Goal: Task Accomplishment & Management: Manage account settings

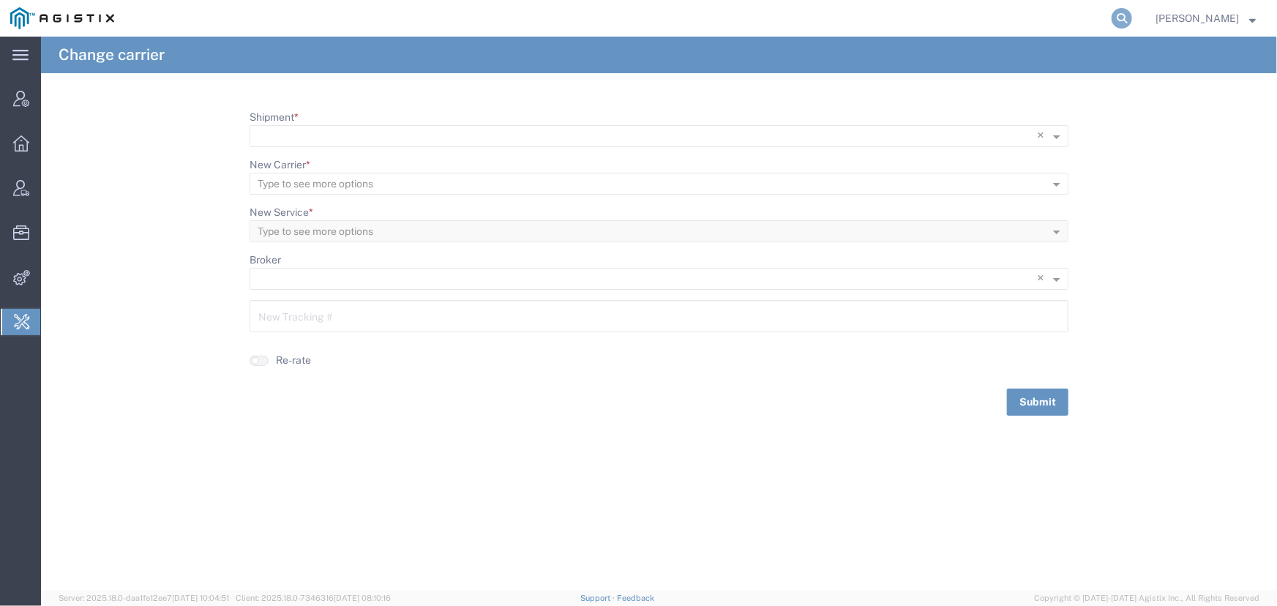
click at [1119, 18] on icon at bounding box center [1121, 18] width 20 height 20
click at [838, 15] on input "search" at bounding box center [888, 18] width 445 height 35
type input "55499558"
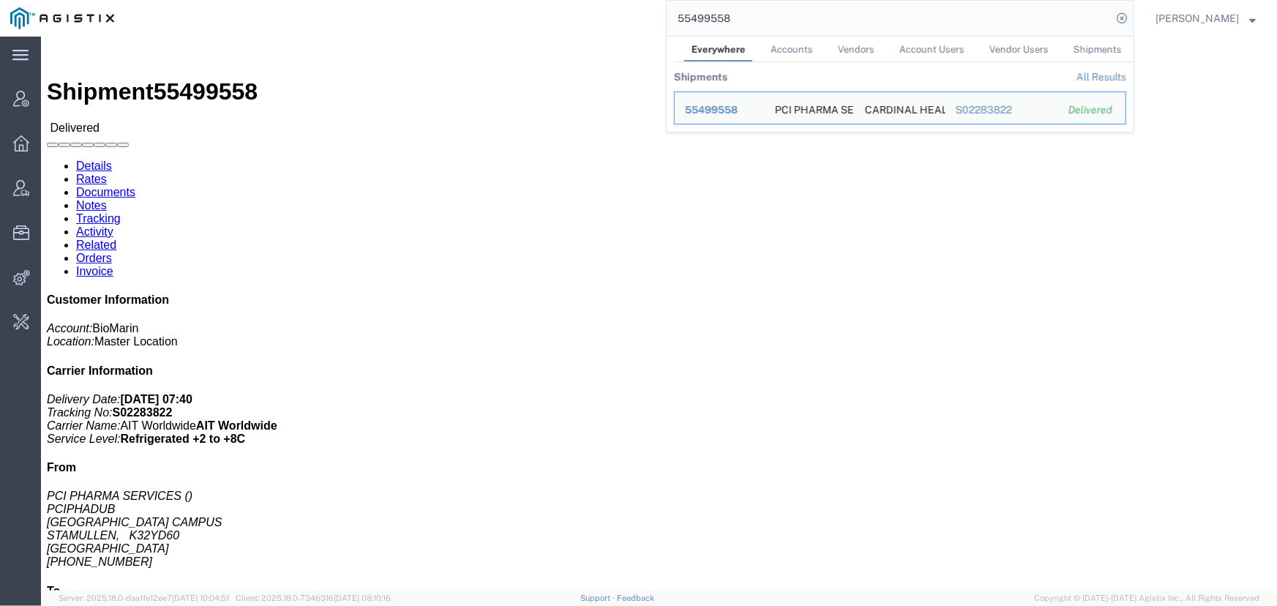
click link "Activity"
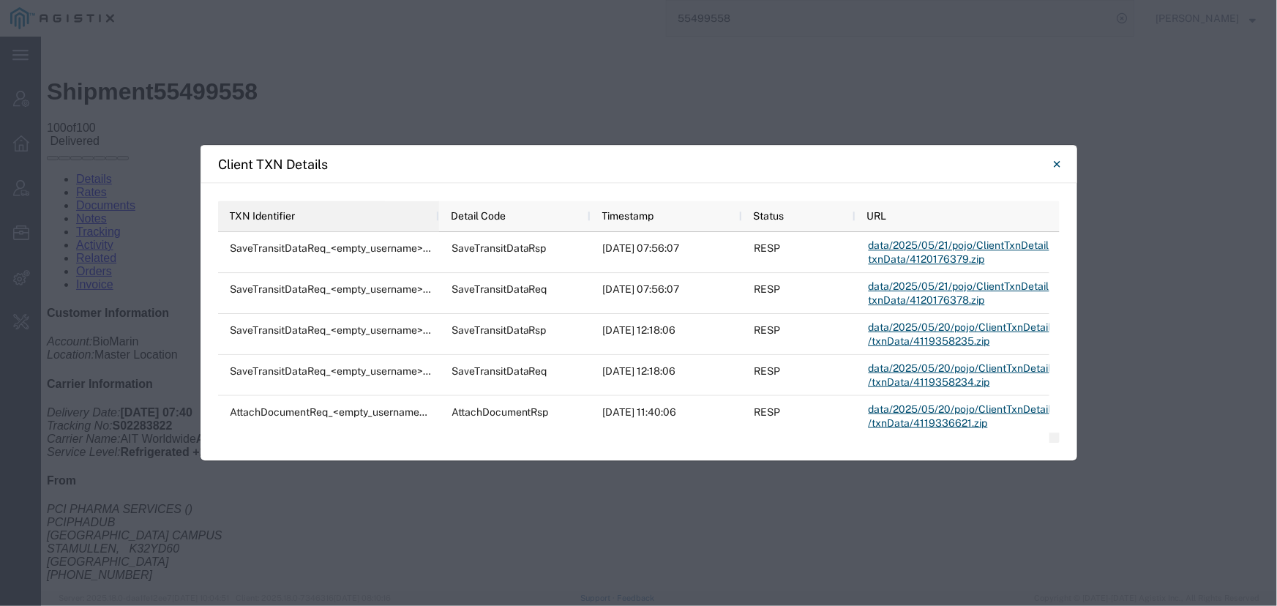
drag, startPoint x: 402, startPoint y: 219, endPoint x: 435, endPoint y: 219, distance: 32.9
click at [435, 219] on div at bounding box center [438, 215] width 6 height 31
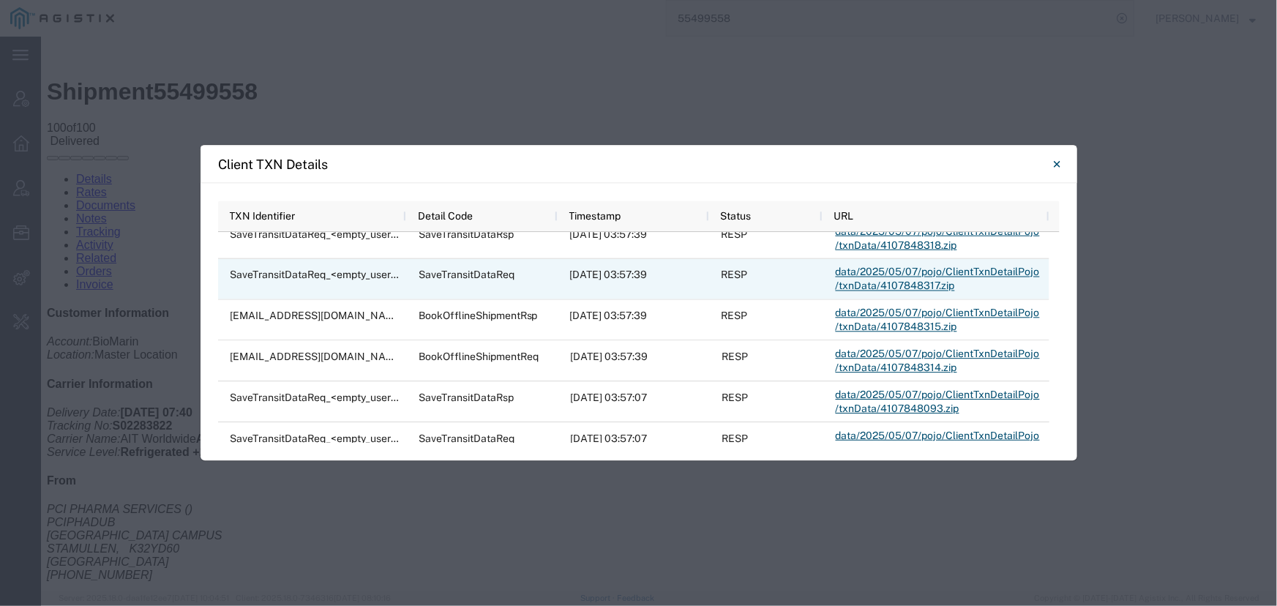
scroll to position [1722, 0]
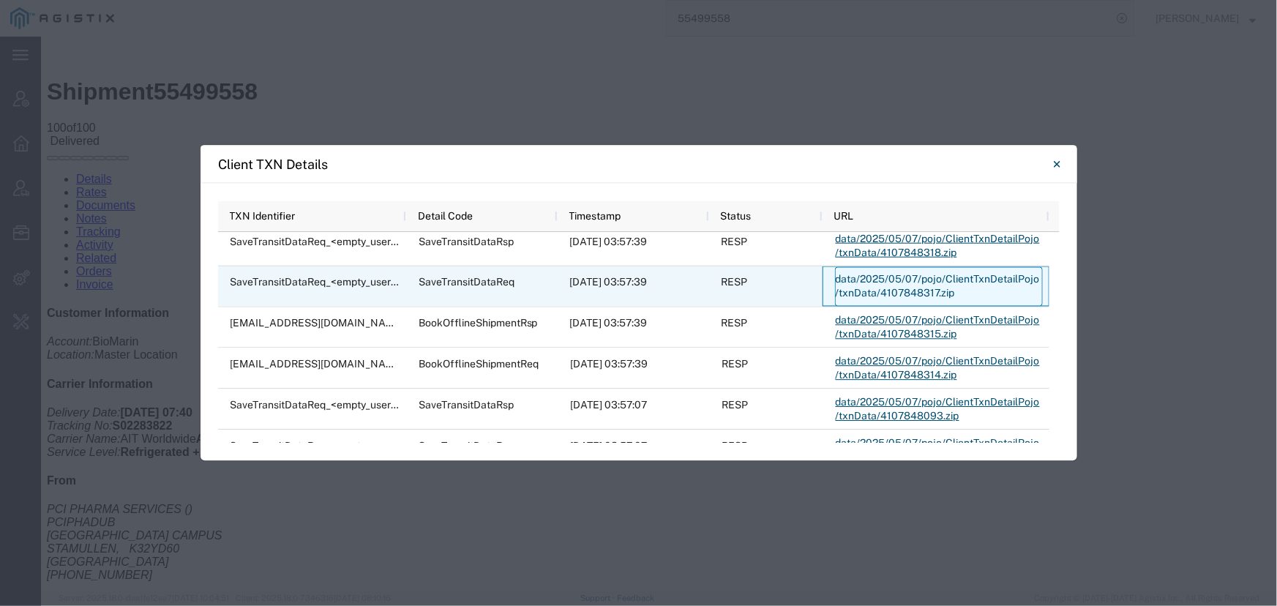
click at [911, 286] on link "data/2025/05/07/pojo/ClientTxnDetailPojo/txnData/4107848317.zip" at bounding box center [939, 287] width 208 height 40
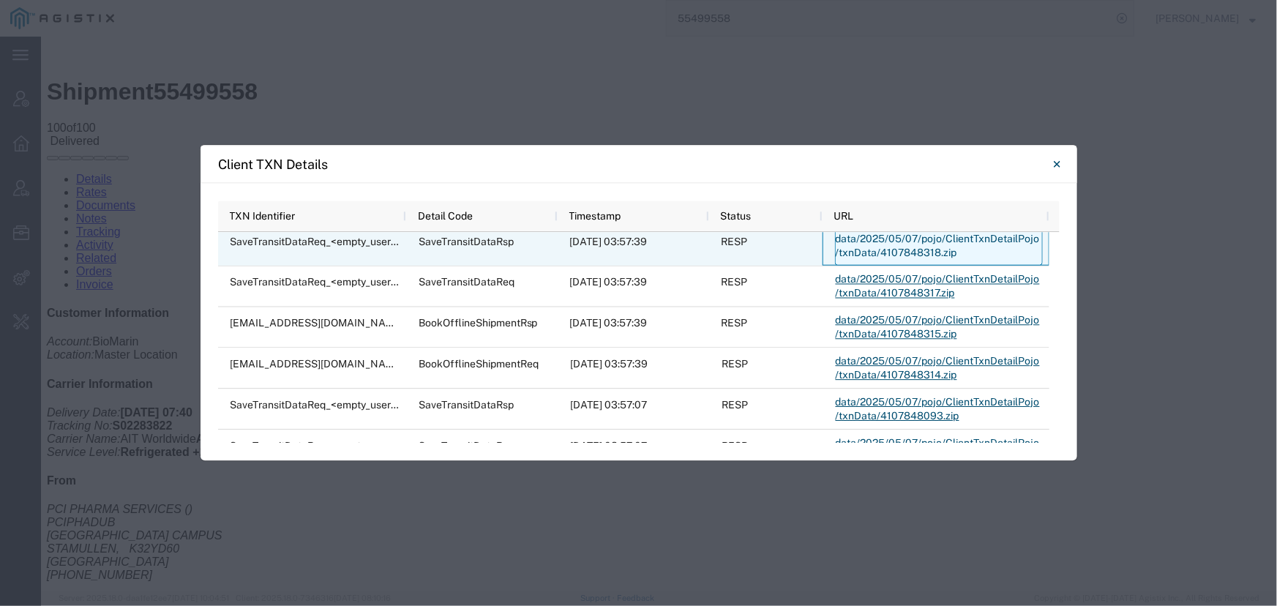
click at [911, 251] on link "data/2025/05/07/pojo/ClientTxnDetailPojo/txnData/4107848318.zip" at bounding box center [939, 246] width 208 height 40
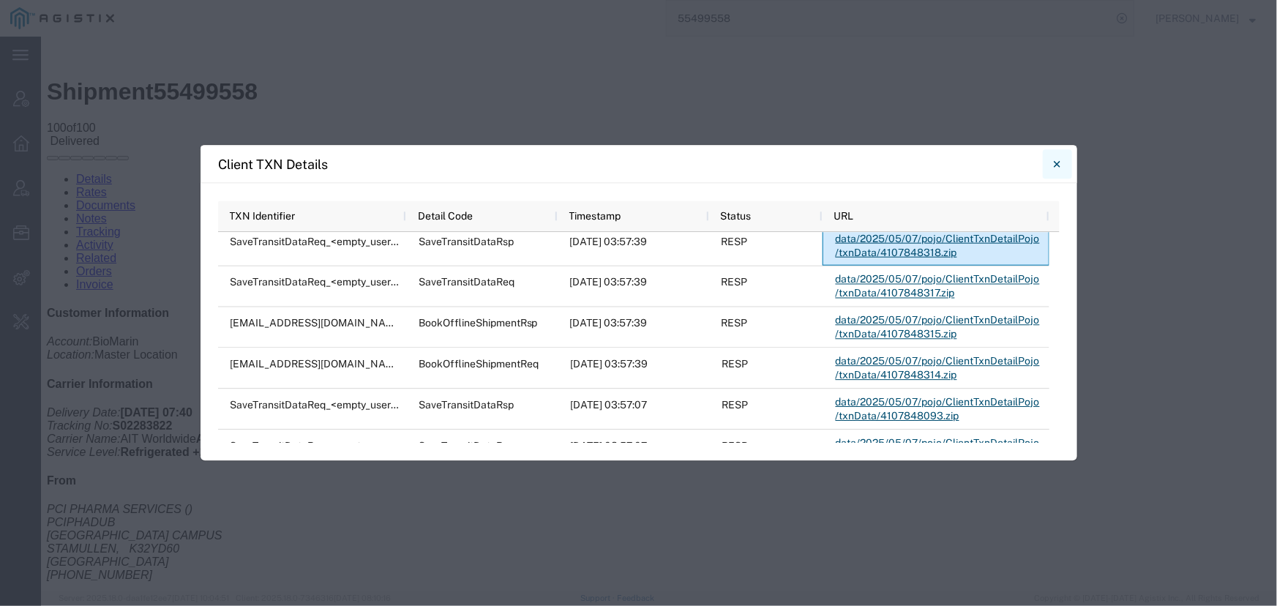
click at [1057, 165] on icon "Close" at bounding box center [1056, 164] width 7 height 18
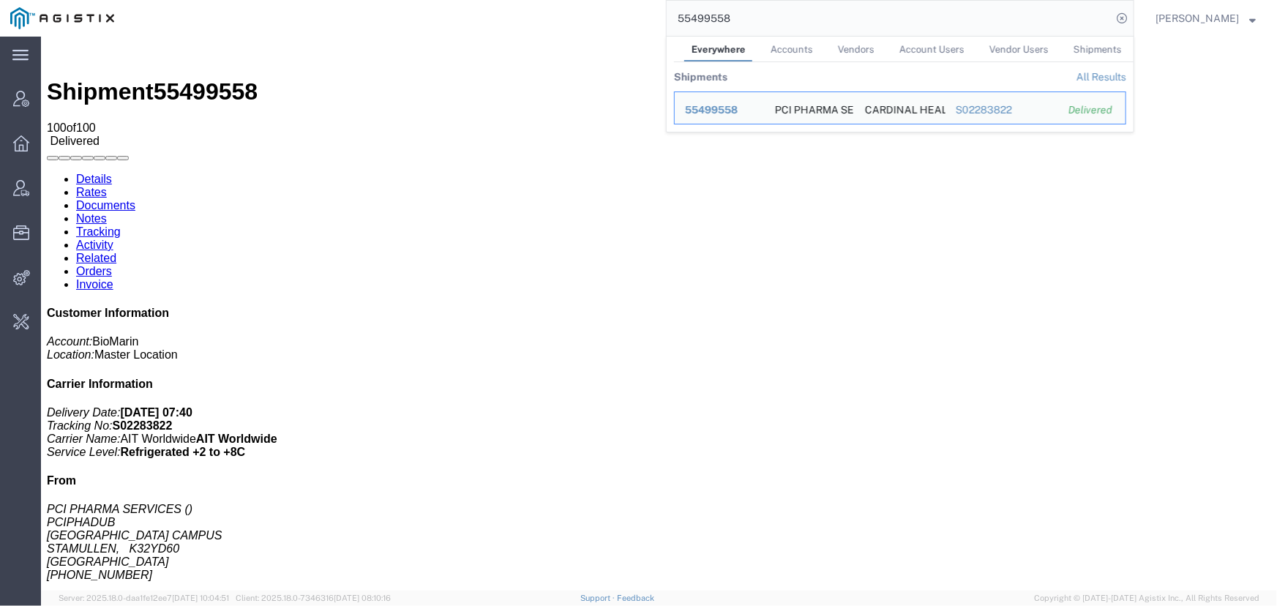
drag, startPoint x: 776, startPoint y: 17, endPoint x: 621, endPoint y: 20, distance: 155.1
click at [621, 20] on div "55499558 Everywhere Accounts Vendors Account Users Vendor Users Shipments Shipm…" at bounding box center [629, 18] width 1010 height 37
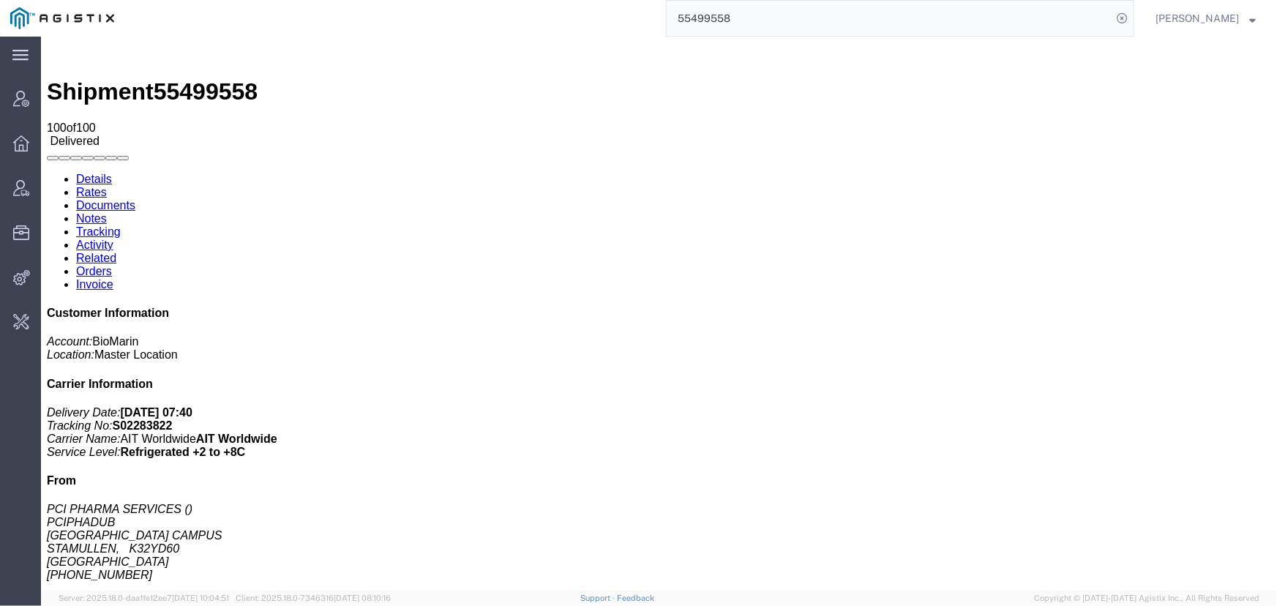
click at [789, 22] on input "55499558" at bounding box center [888, 18] width 445 height 35
click at [1119, 23] on icon at bounding box center [1121, 18] width 20 height 20
drag, startPoint x: 1121, startPoint y: 21, endPoint x: 994, endPoint y: 21, distance: 126.6
click at [1105, 21] on agx-global-search at bounding box center [900, 18] width 468 height 37
click at [1119, 15] on icon at bounding box center [1121, 18] width 20 height 20
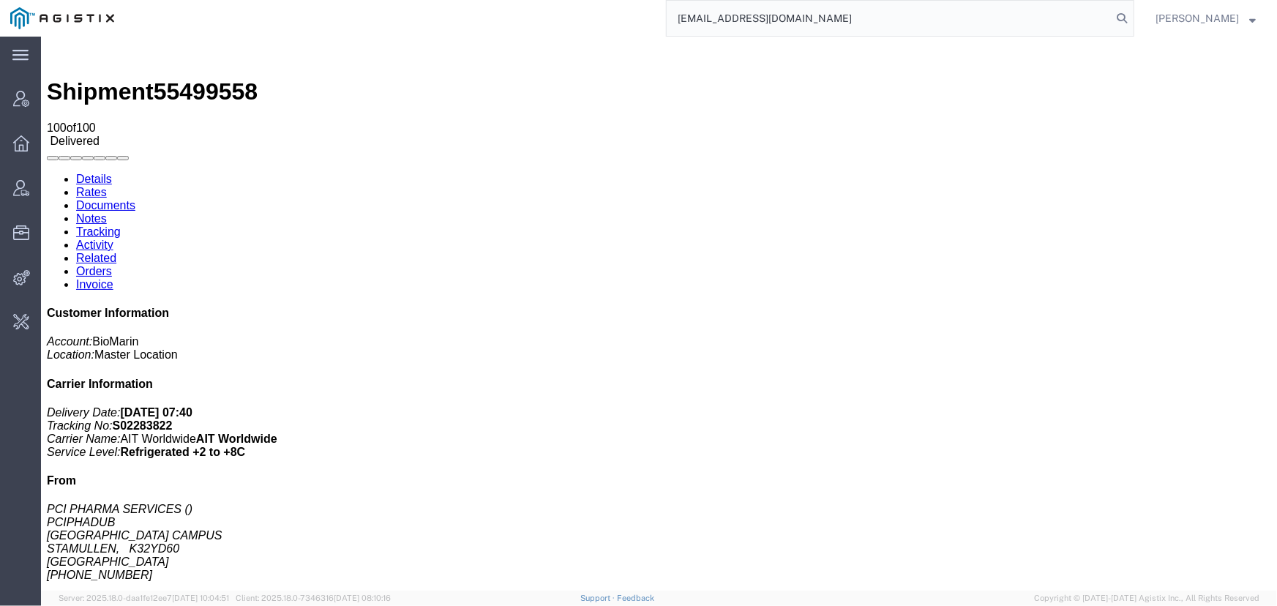
type input "offline@biomarin.com"
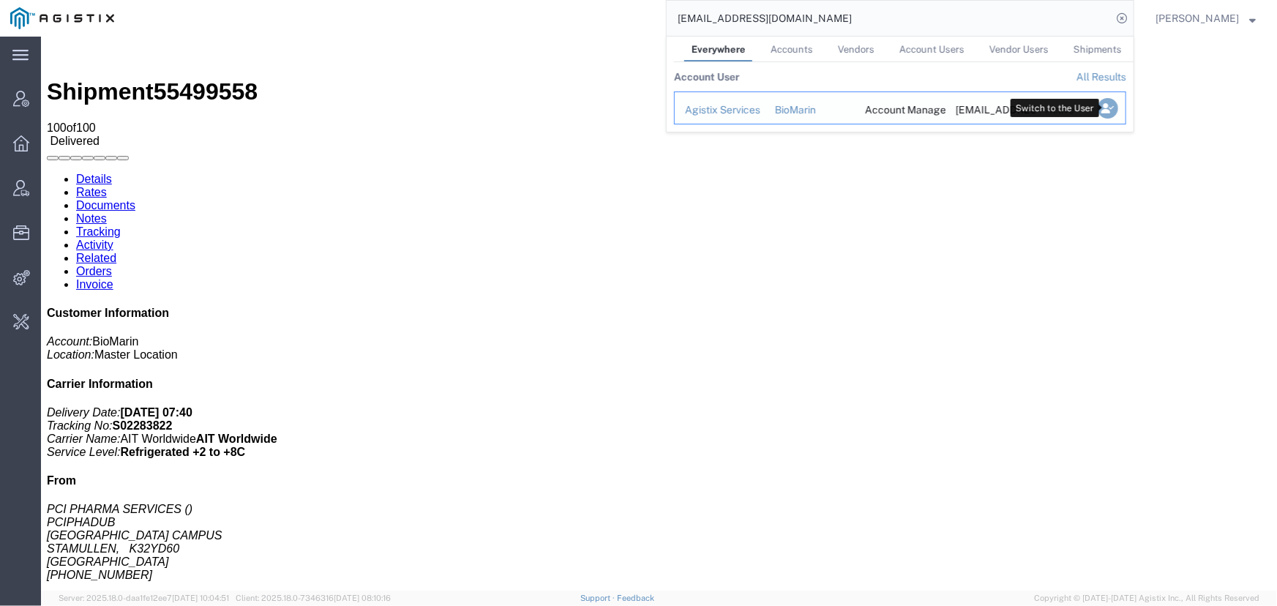
click at [1105, 108] on icon "Search Results" at bounding box center [1107, 108] width 20 height 20
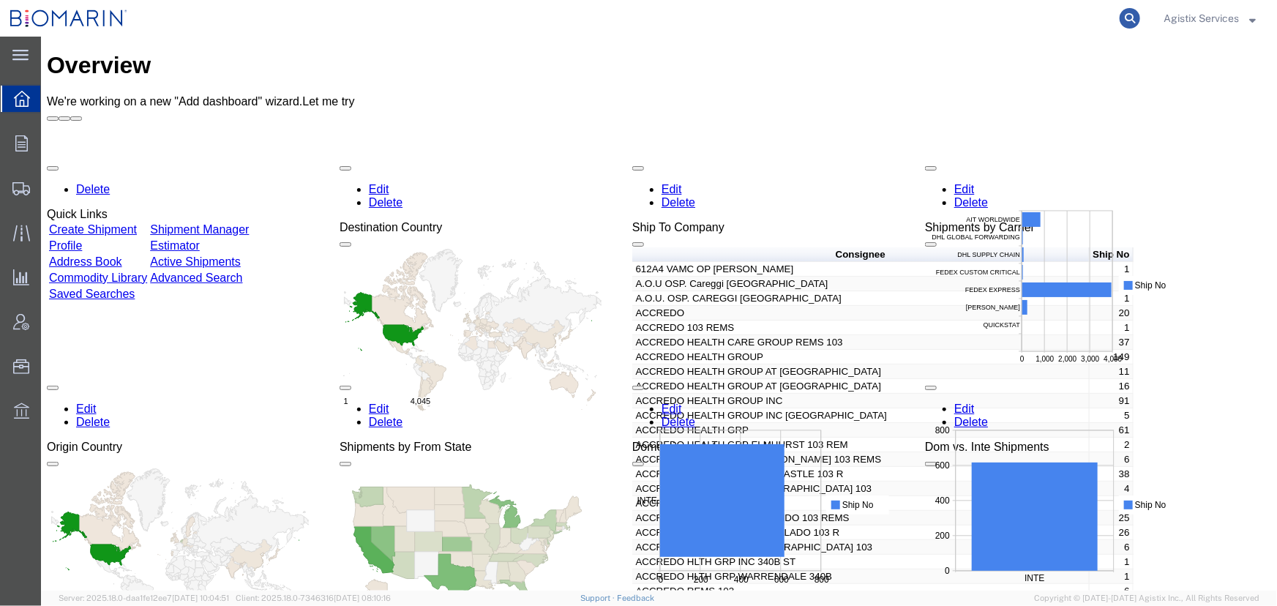
click at [1119, 18] on icon at bounding box center [1129, 18] width 20 height 20
paste input "55499558"
type input "55499558"
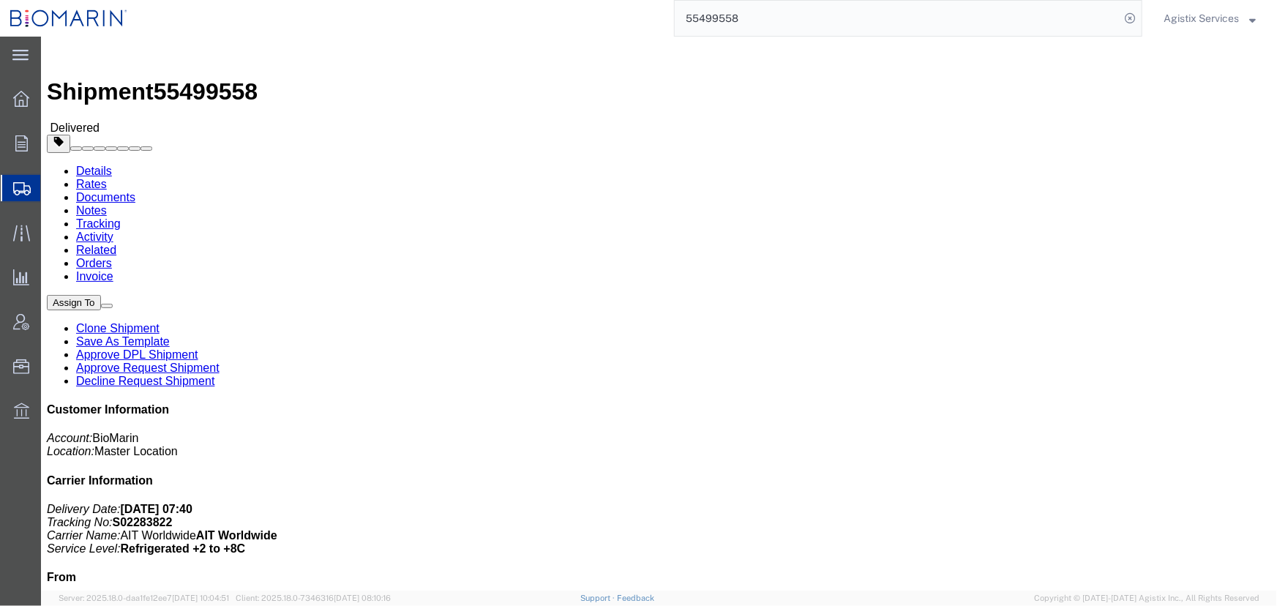
click link "Tracking"
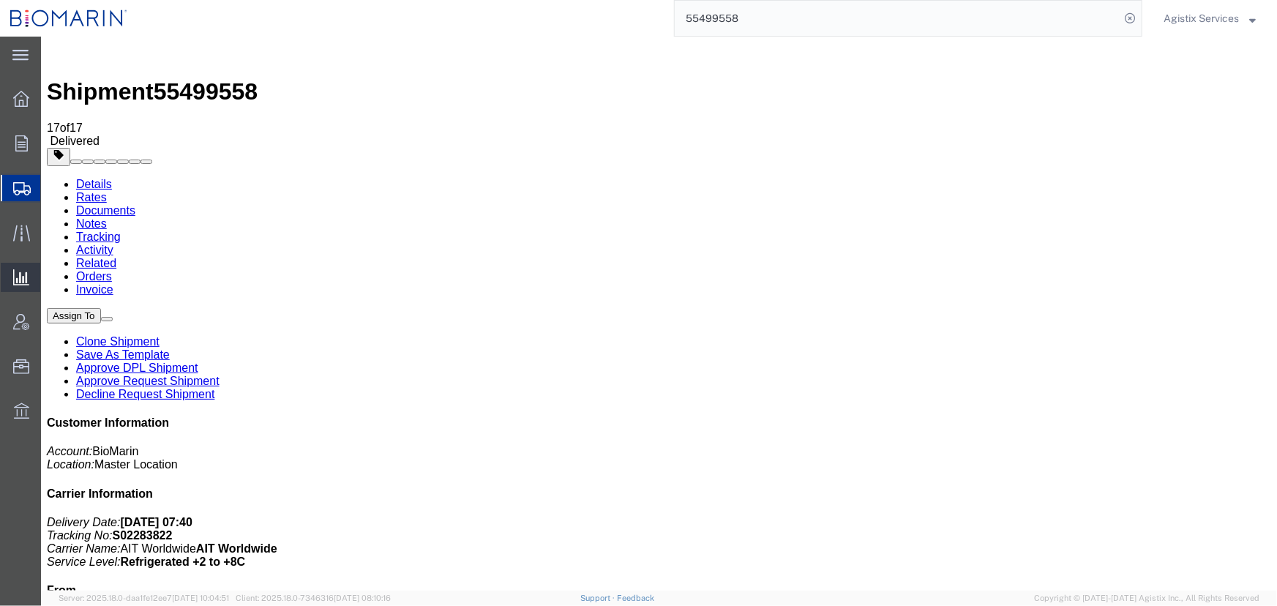
click at [0, 0] on span "Ad Hoc Reports" at bounding box center [0, 0] width 0 height 0
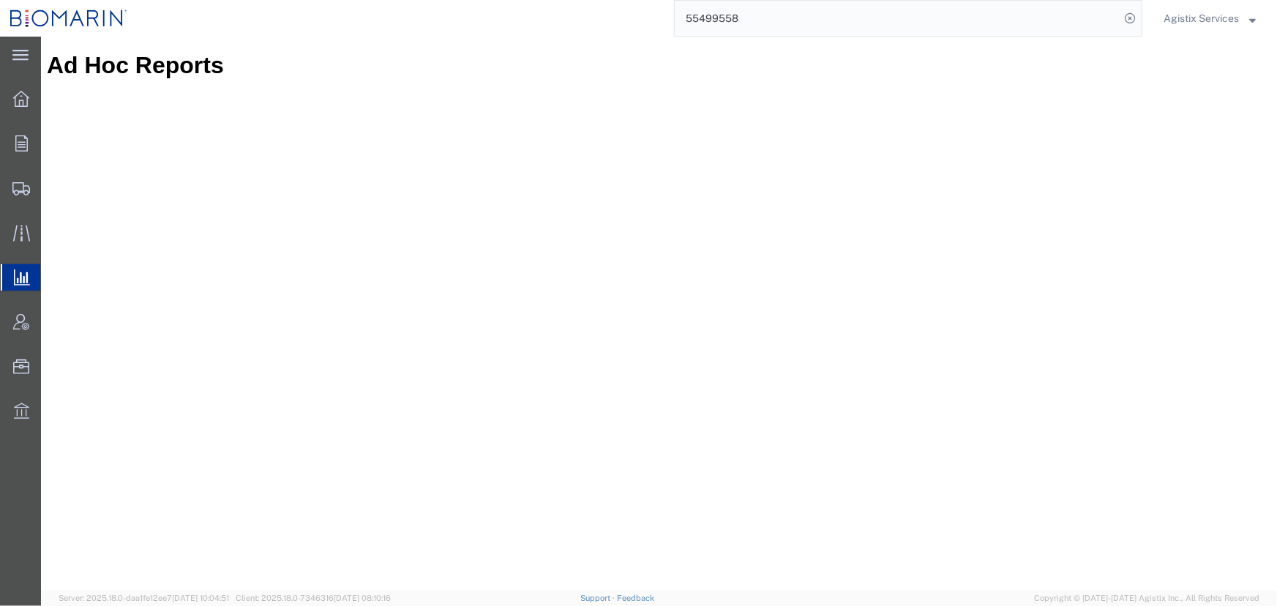
click at [1208, 14] on span "Agistix Services" at bounding box center [1200, 18] width 75 height 16
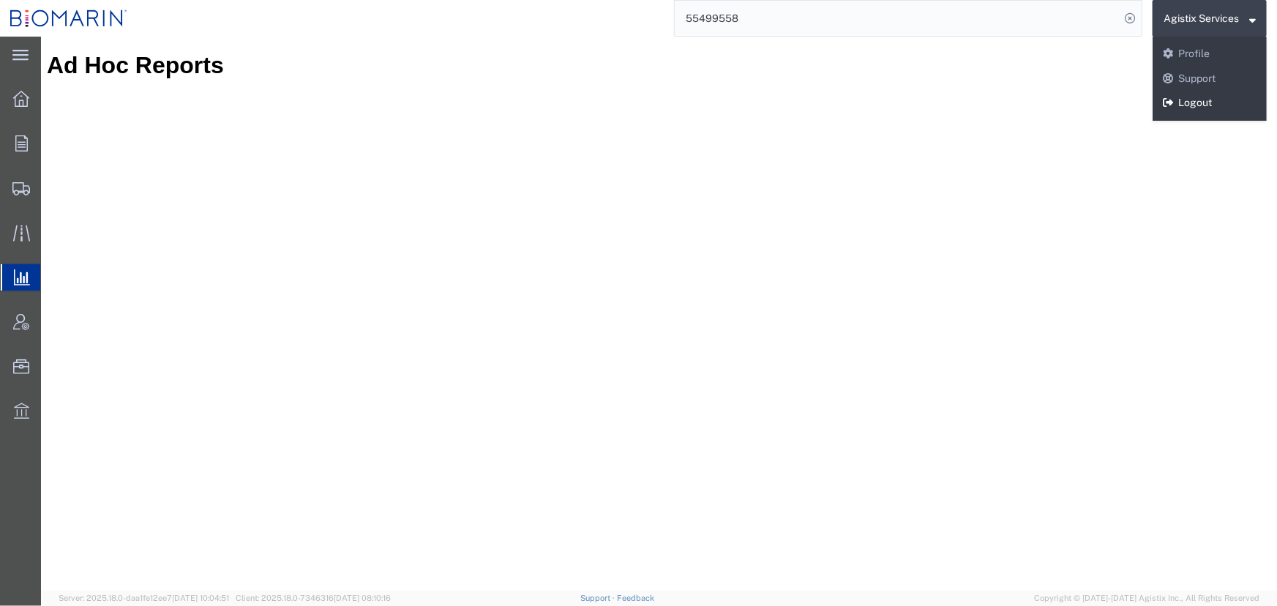
click at [1208, 101] on link "Logout" at bounding box center [1209, 103] width 114 height 25
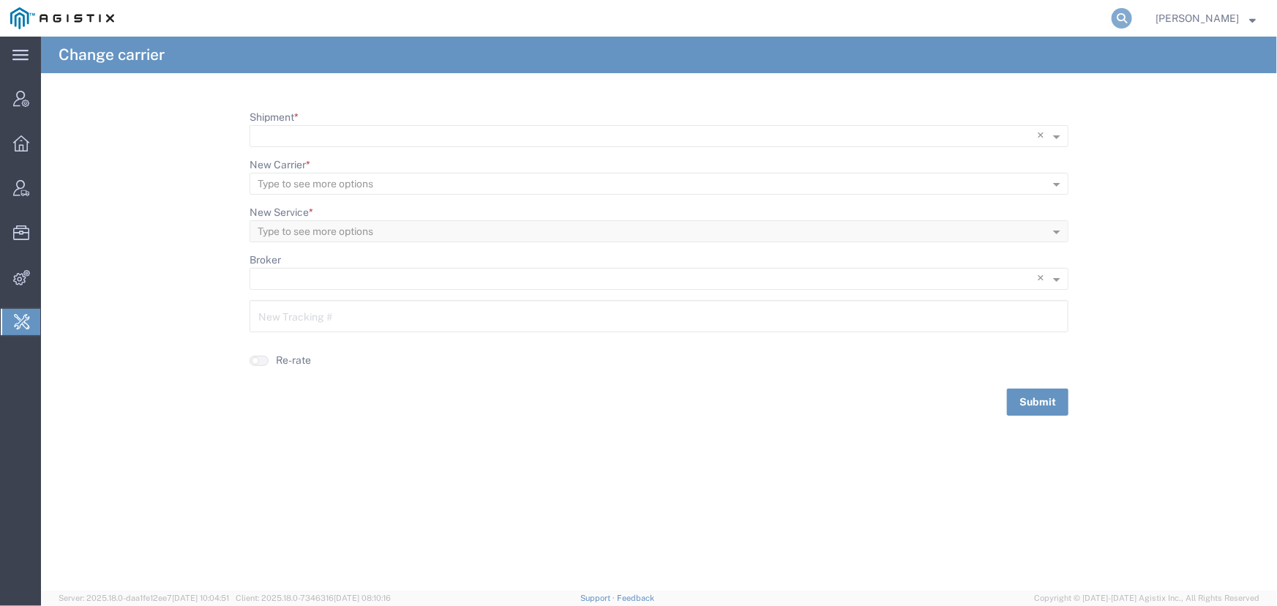
click at [1116, 15] on icon at bounding box center [1121, 18] width 20 height 20
paste input "TCC-25246-1256"
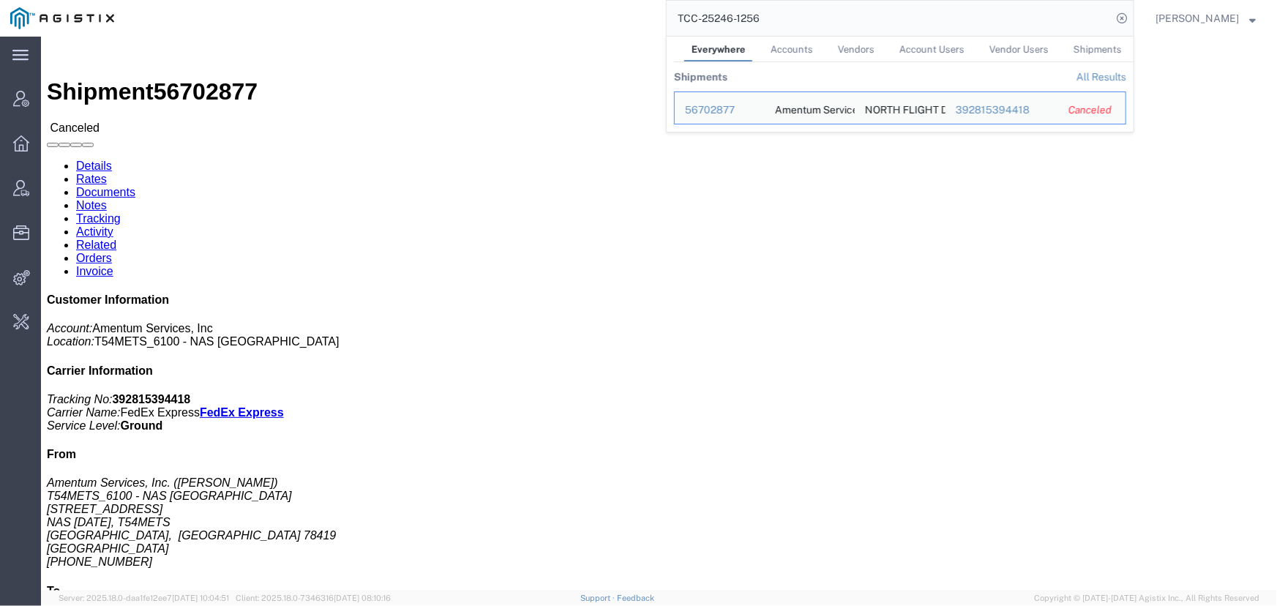
click at [791, 25] on input "TCC-25246-1256" at bounding box center [888, 18] width 445 height 35
click at [561, 24] on div "TCC-25246-1256 Everywhere Accounts Vendors Account Users Vendor Users Shipments…" at bounding box center [629, 18] width 1010 height 37
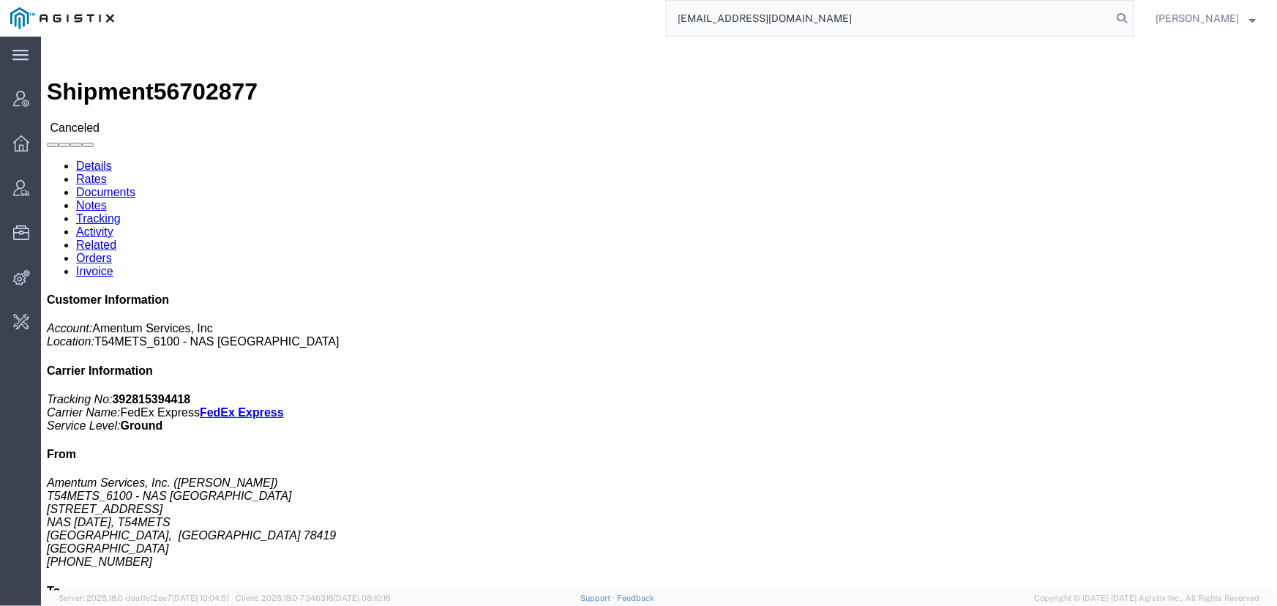
type input "offline@pgw.com"
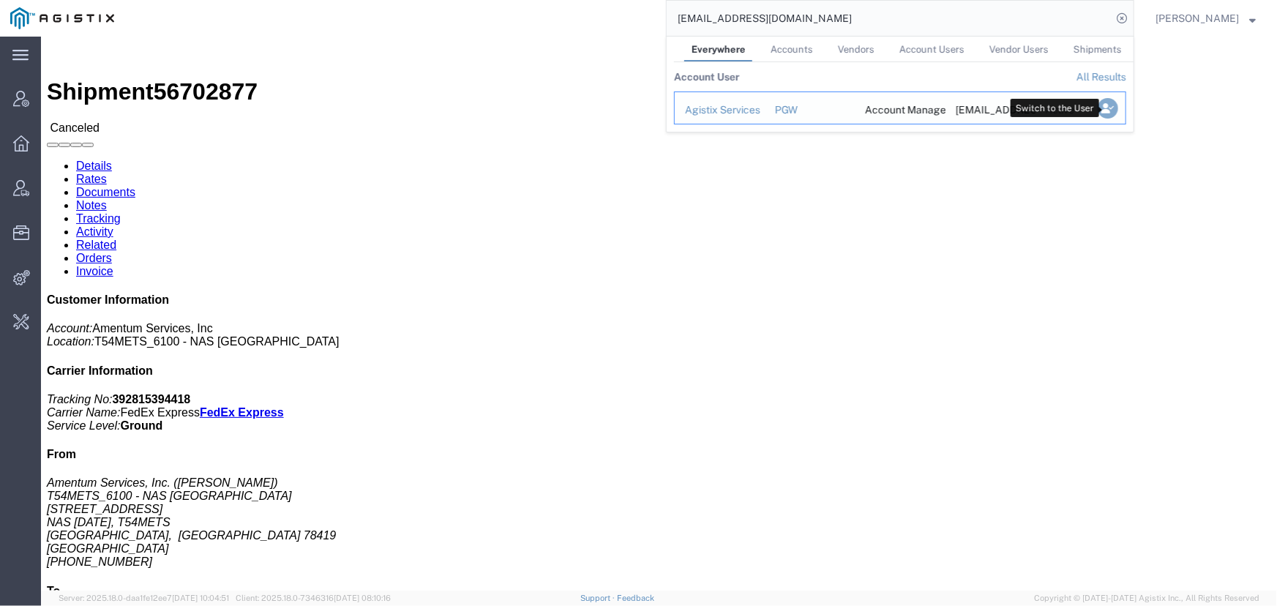
click at [1113, 108] on icon "Search Results" at bounding box center [1107, 108] width 20 height 20
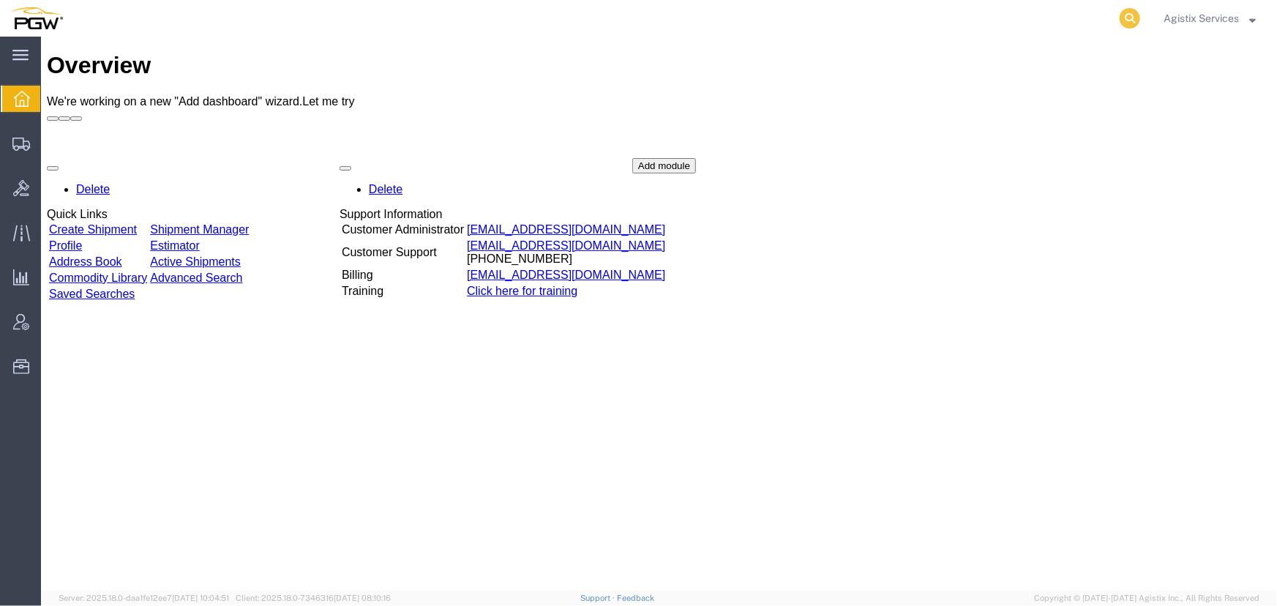
click at [1126, 21] on icon at bounding box center [1129, 18] width 20 height 20
type input "56705795"
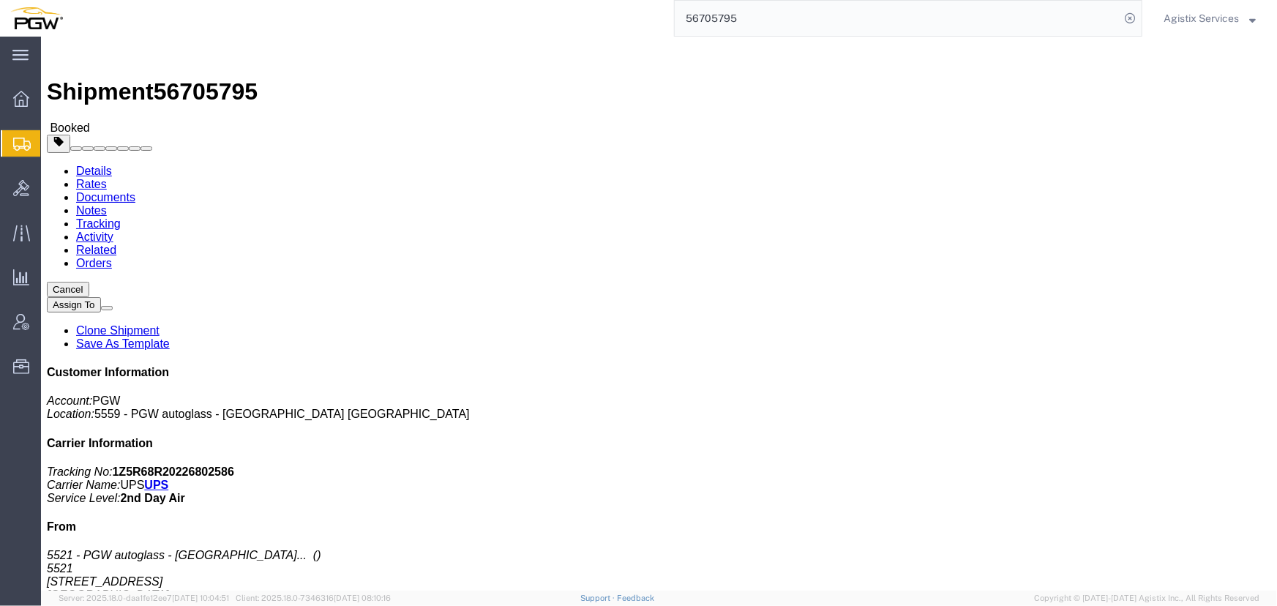
click span "button"
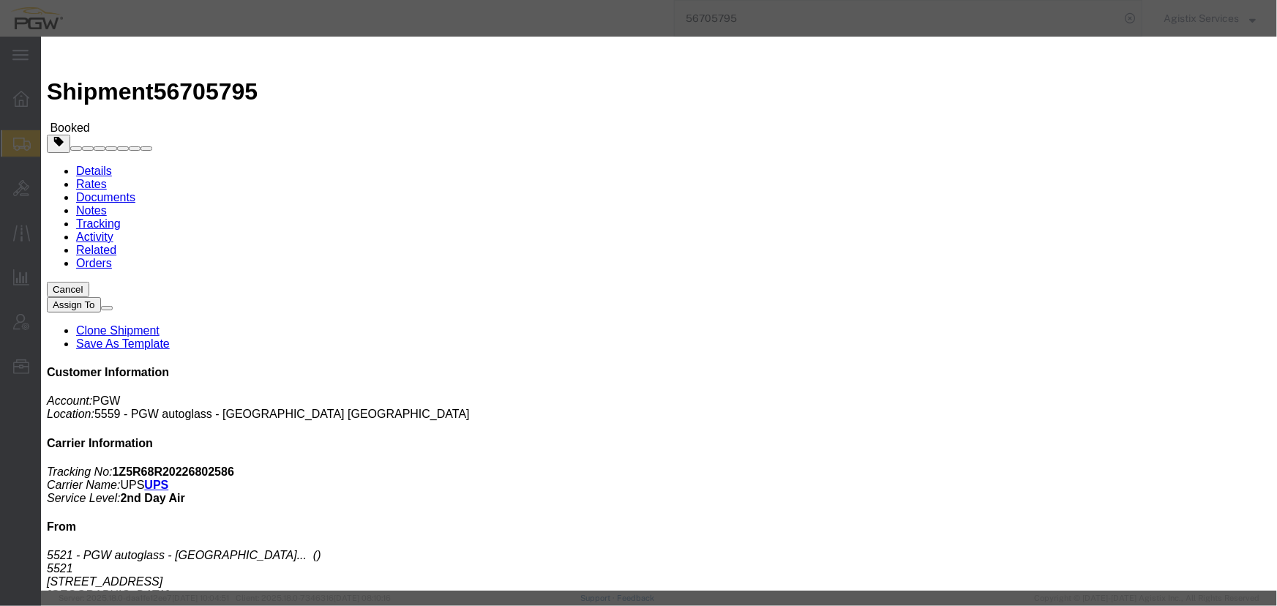
click div "Sep 04 2025 6:04 PM"
type input "10:00 AM"
click button "Apply"
click div "Sep 04 2025 9:04 PM"
type input "2:00 PM"
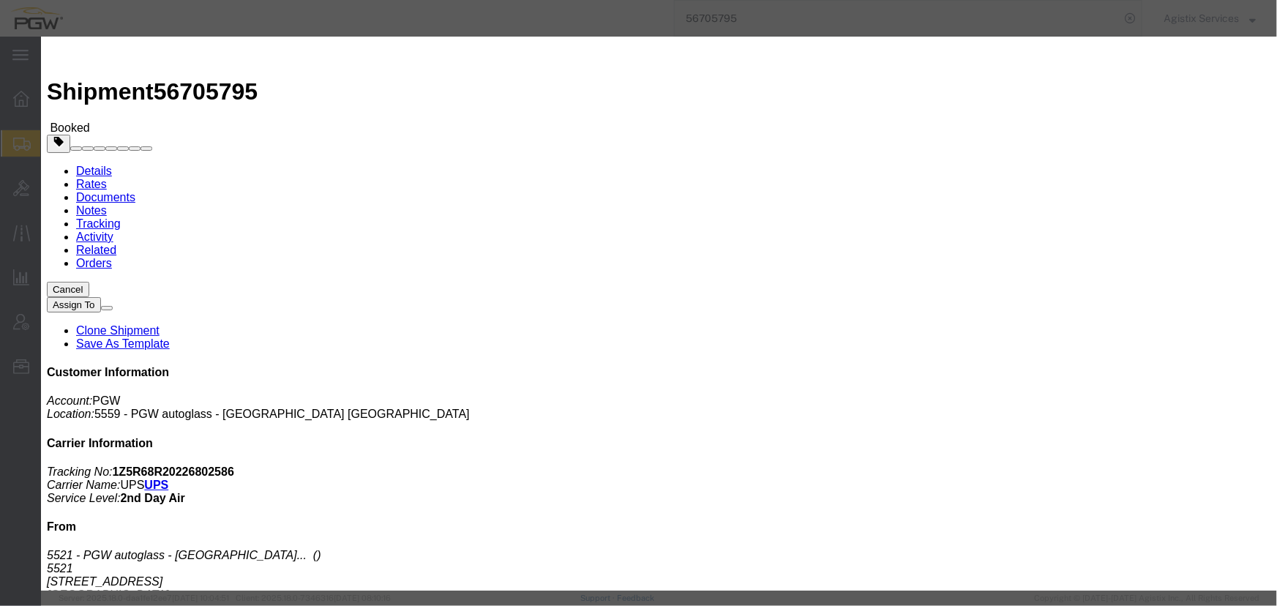
click button "Apply"
click button "Save"
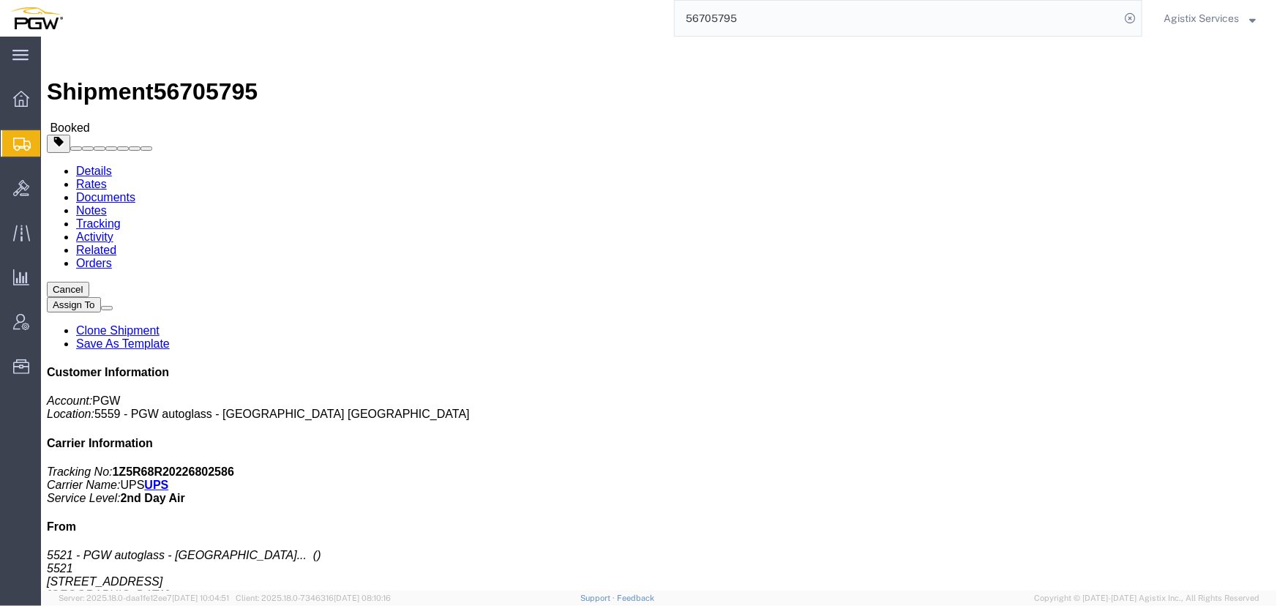
click button "Close"
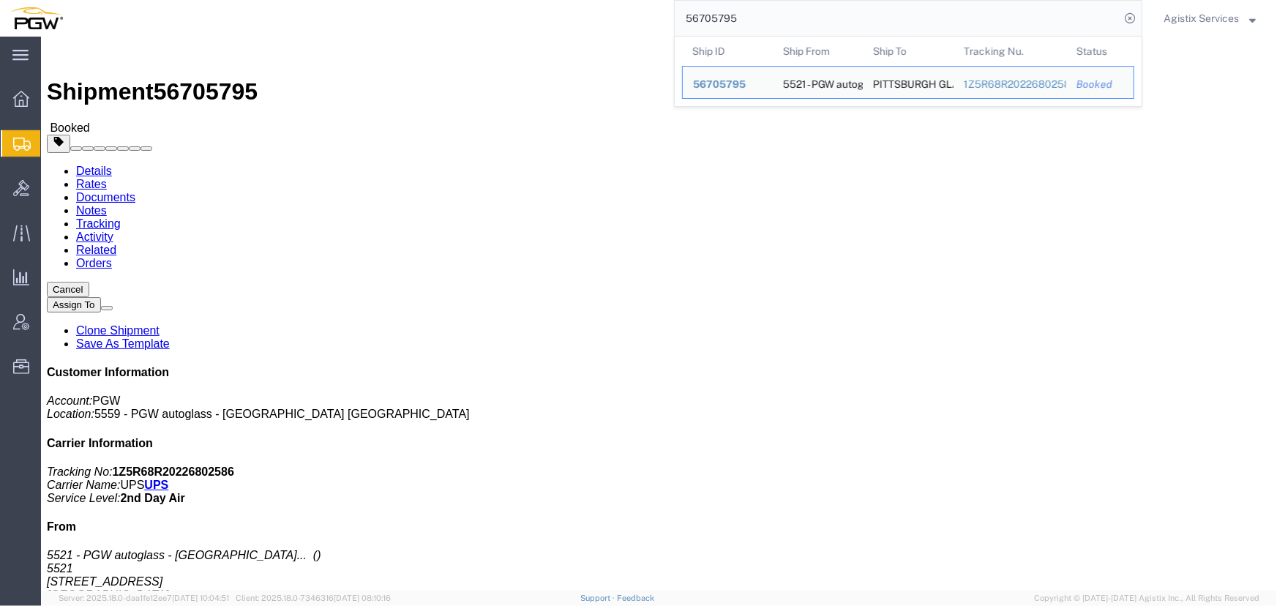
drag, startPoint x: 811, startPoint y: 15, endPoint x: 309, endPoint y: 7, distance: 501.9
click at [309, 7] on div "56705795 Ship ID Ship From Ship To Tracking Nu. Status Ship ID 56705795 Ship Fr…" at bounding box center [607, 18] width 1069 height 37
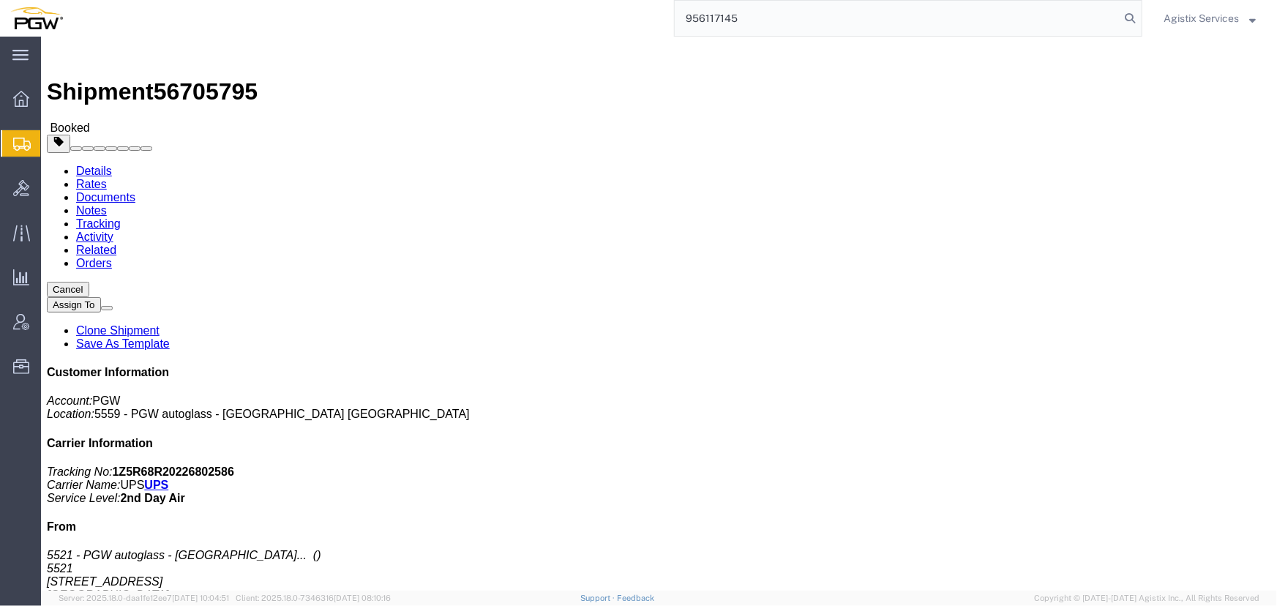
type input "956117145"
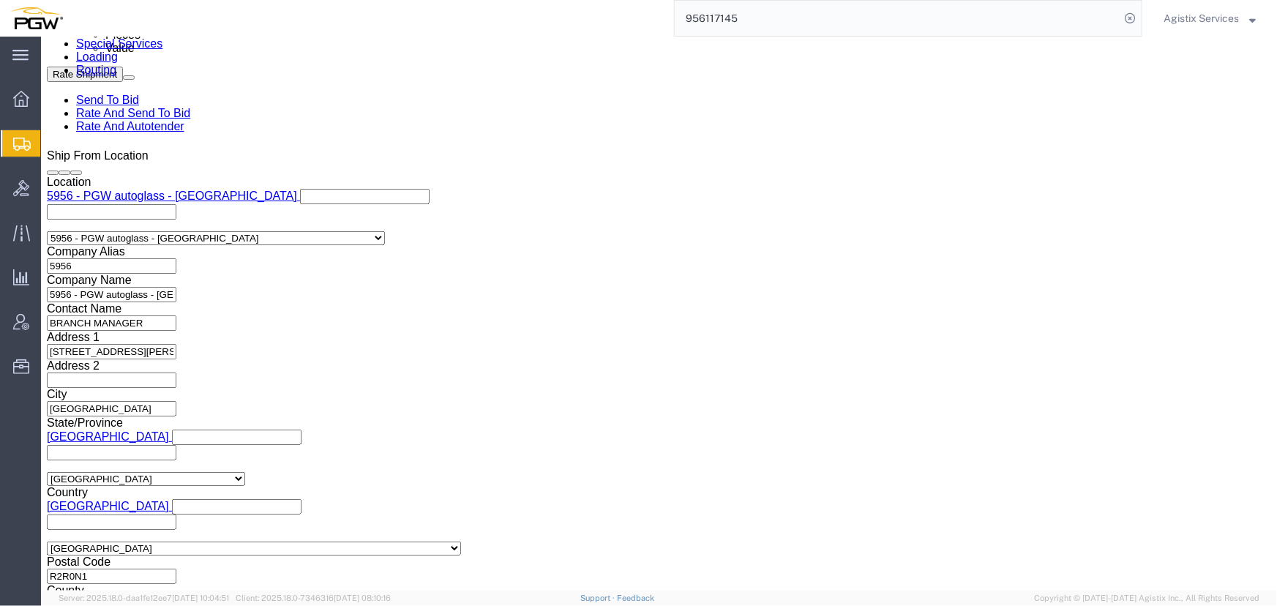
scroll to position [930, 0]
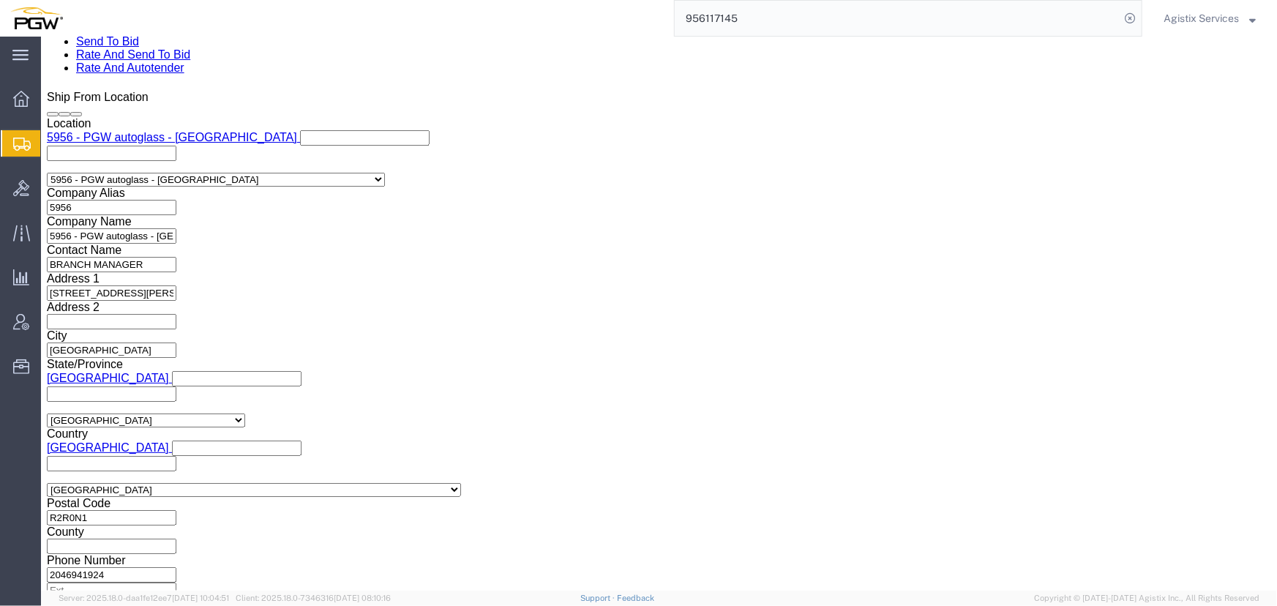
select select "28529"
select select "28521"
click select "Select Air Less than Truckload Multi-Leg Ocean Freight Rail Small Parcel Truckl…"
select select "LTL"
click select "Select Air Less than Truckload Multi-Leg Ocean Freight Rail Small Parcel Truckl…"
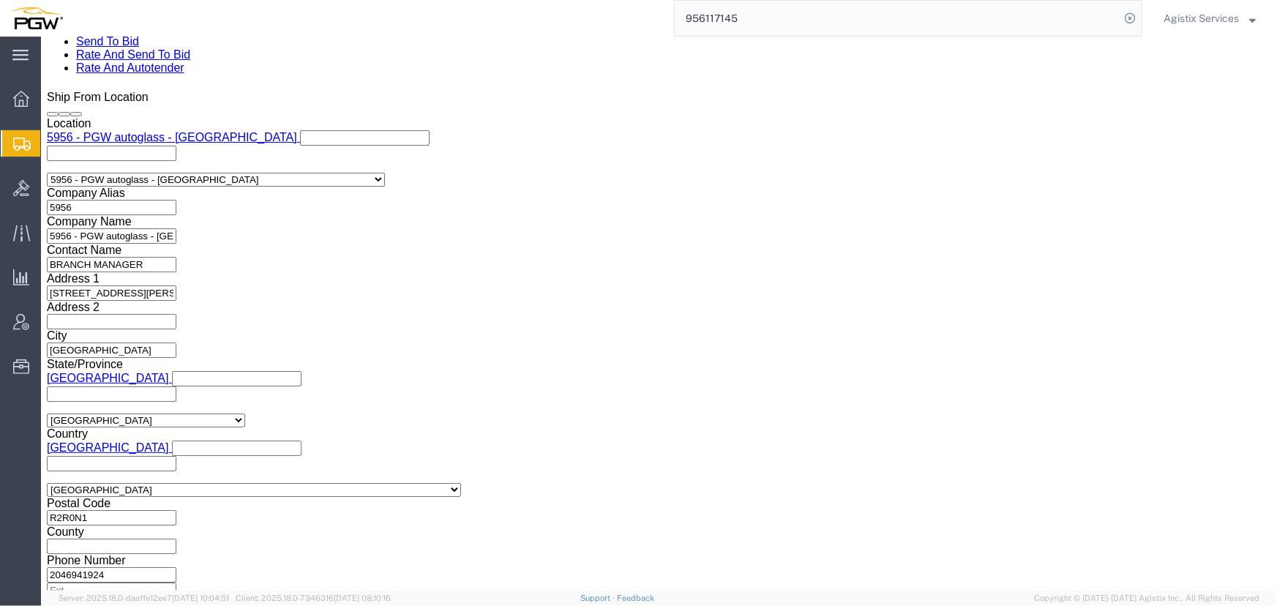
drag, startPoint x: 1035, startPoint y: 531, endPoint x: 761, endPoint y: 550, distance: 275.0
click button "Rate Shipment"
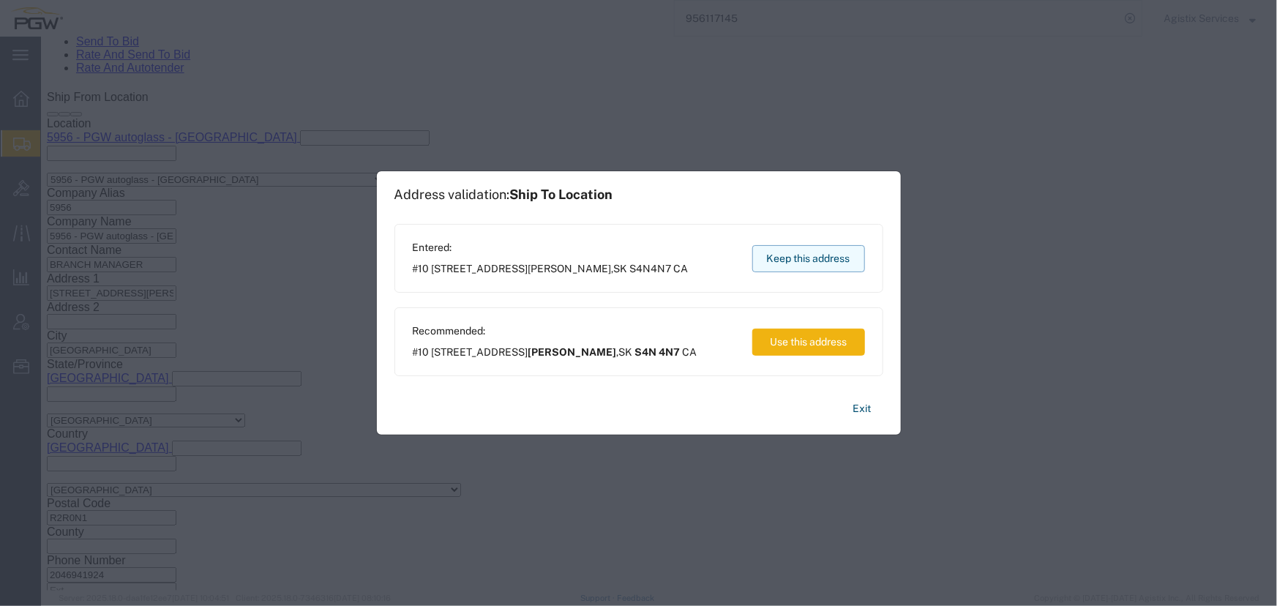
click at [797, 255] on button "Keep this address" at bounding box center [808, 258] width 113 height 27
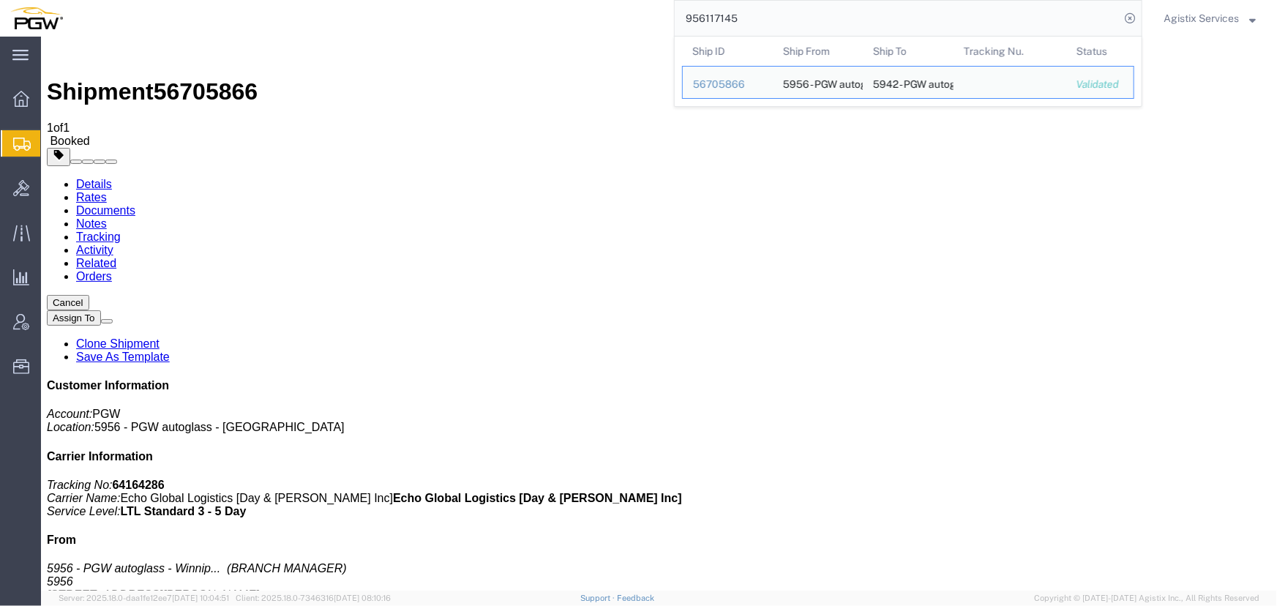
drag, startPoint x: 772, startPoint y: 19, endPoint x: 413, endPoint y: 18, distance: 359.9
click at [413, 18] on div "956117145 Ship ID Ship From Ship To Tracking Nu. Status Ship ID 56705866 Ship F…" at bounding box center [607, 18] width 1069 height 37
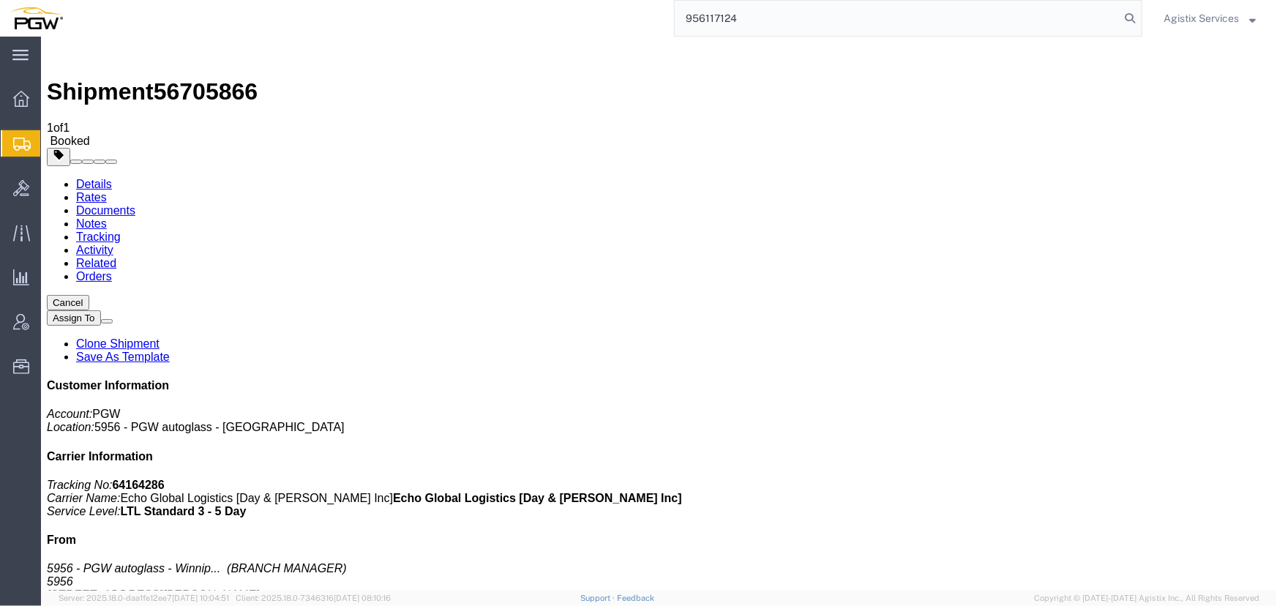
type input "956117124"
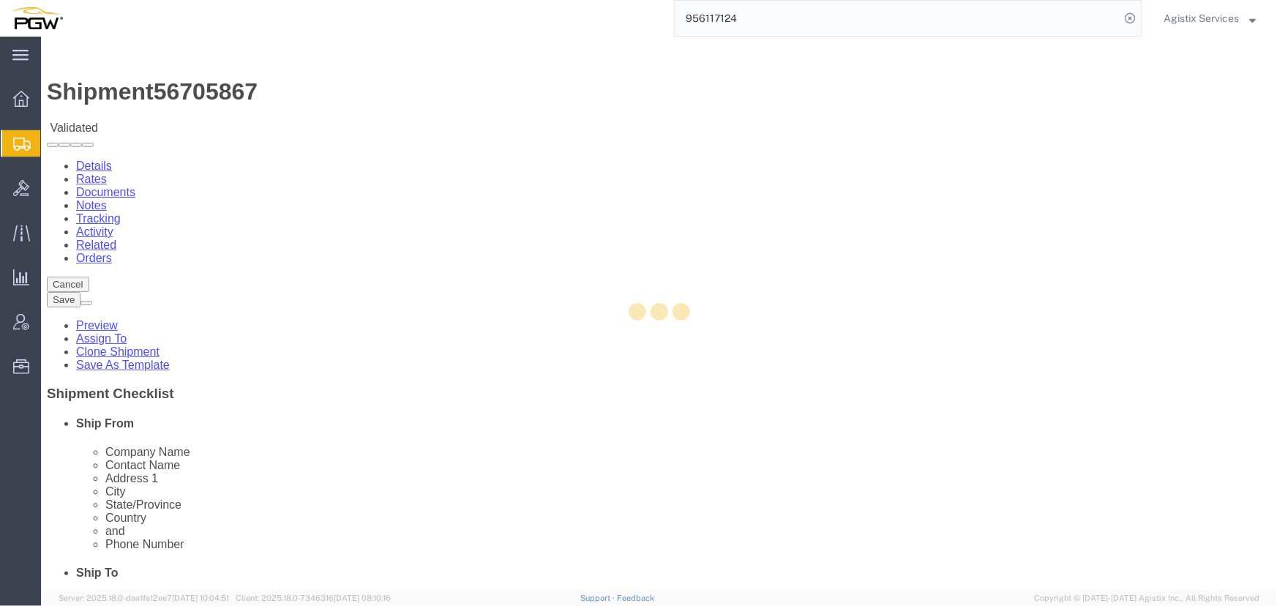
select select "28529"
select select "28523"
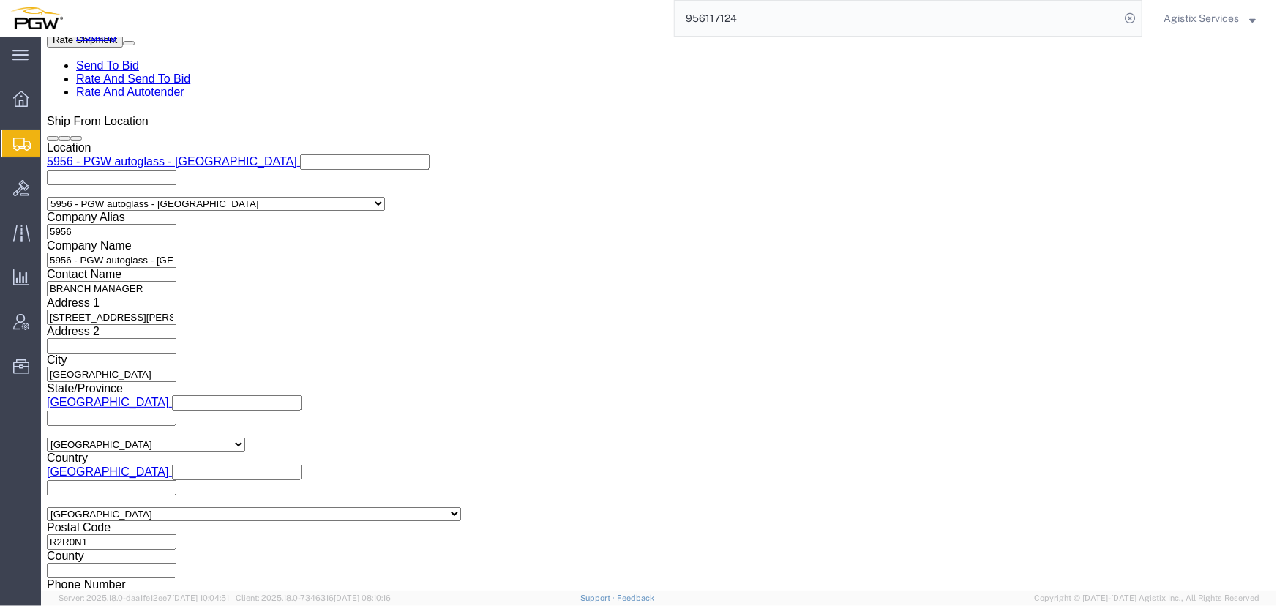
scroll to position [932, 0]
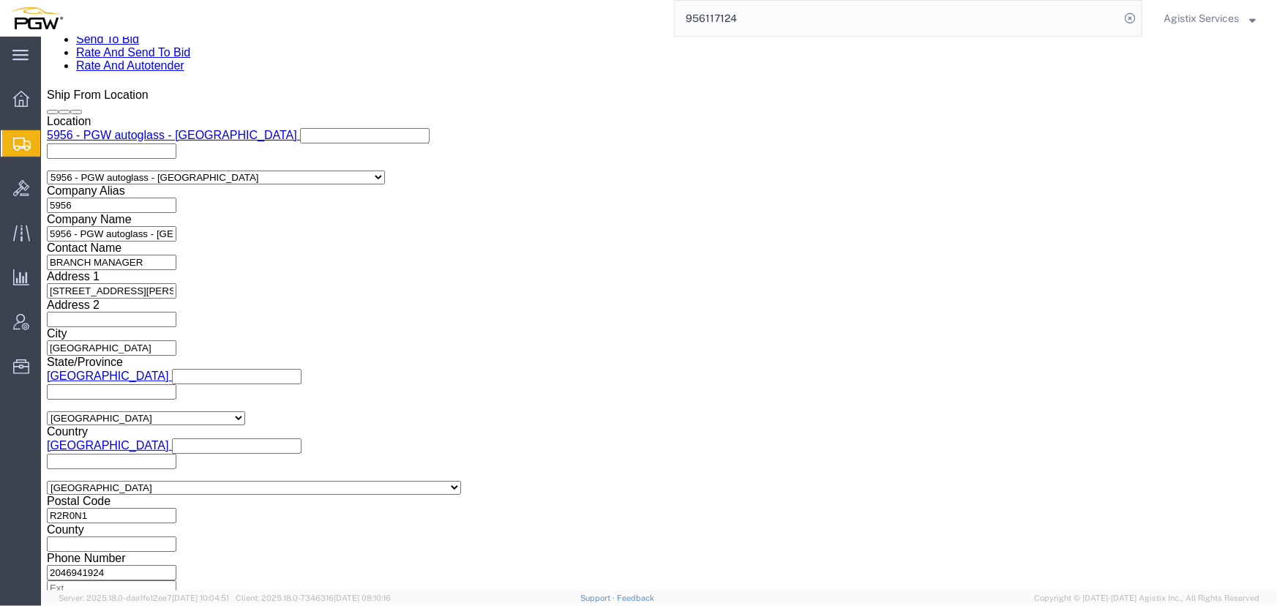
click select "Select Air Less than Truckload Multi-Leg Ocean Freight Rail Small Parcel Truckl…"
select select "LTL"
click select "Select Air Less than Truckload Multi-Leg Ocean Freight Rail Small Parcel Truckl…"
click button "Rate Shipment"
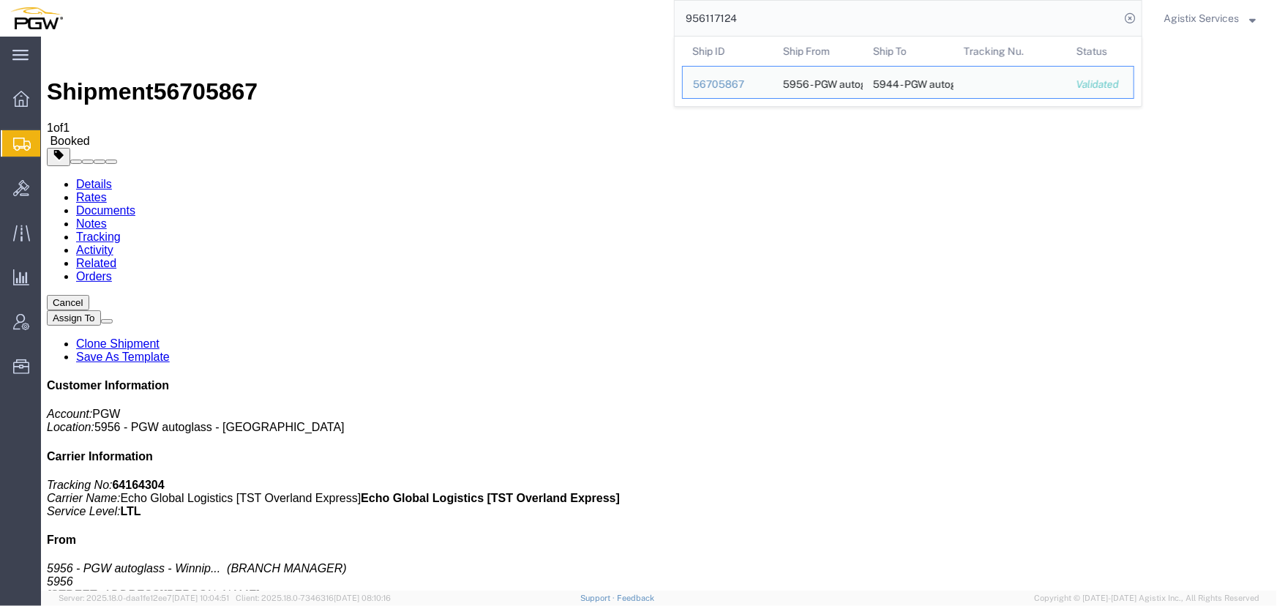
drag, startPoint x: 798, startPoint y: 17, endPoint x: 488, endPoint y: 36, distance: 310.8
click at [488, 36] on div "956117124 Ship ID Ship From Ship To Tracking Nu. Status Ship ID 56705867 Ship F…" at bounding box center [607, 18] width 1069 height 37
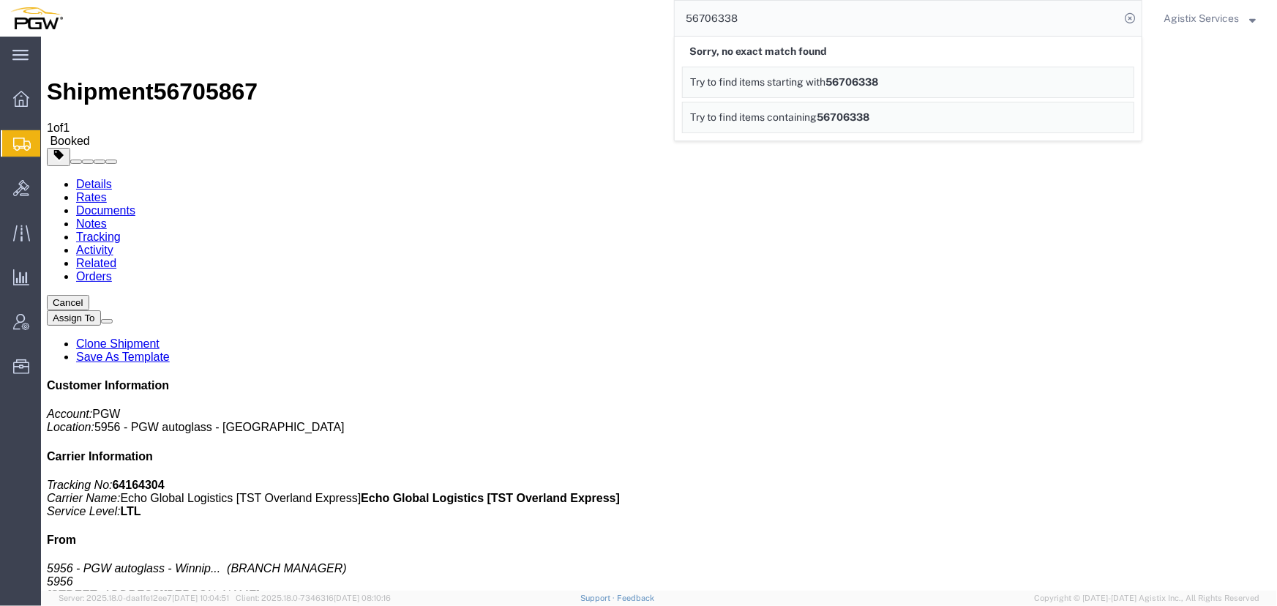
drag, startPoint x: 794, startPoint y: 16, endPoint x: 549, endPoint y: 28, distance: 245.3
click at [549, 28] on div "56706338 Sorry, no exact match found Try to find items starting with 56706338 T…" at bounding box center [607, 18] width 1069 height 37
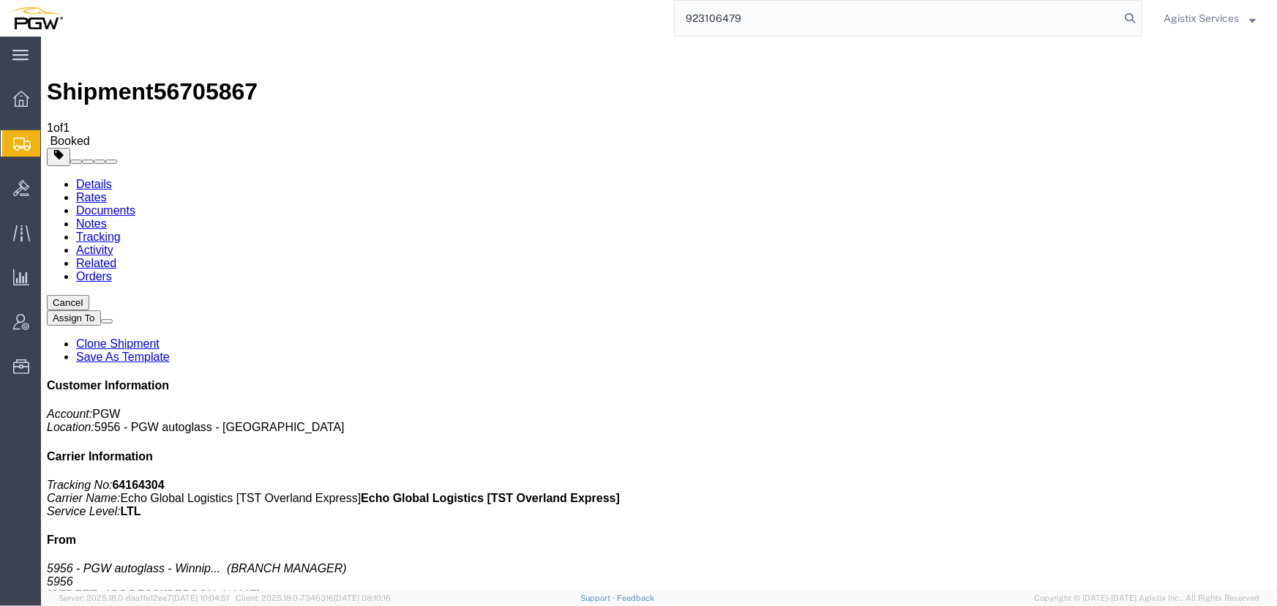
type input "923106479"
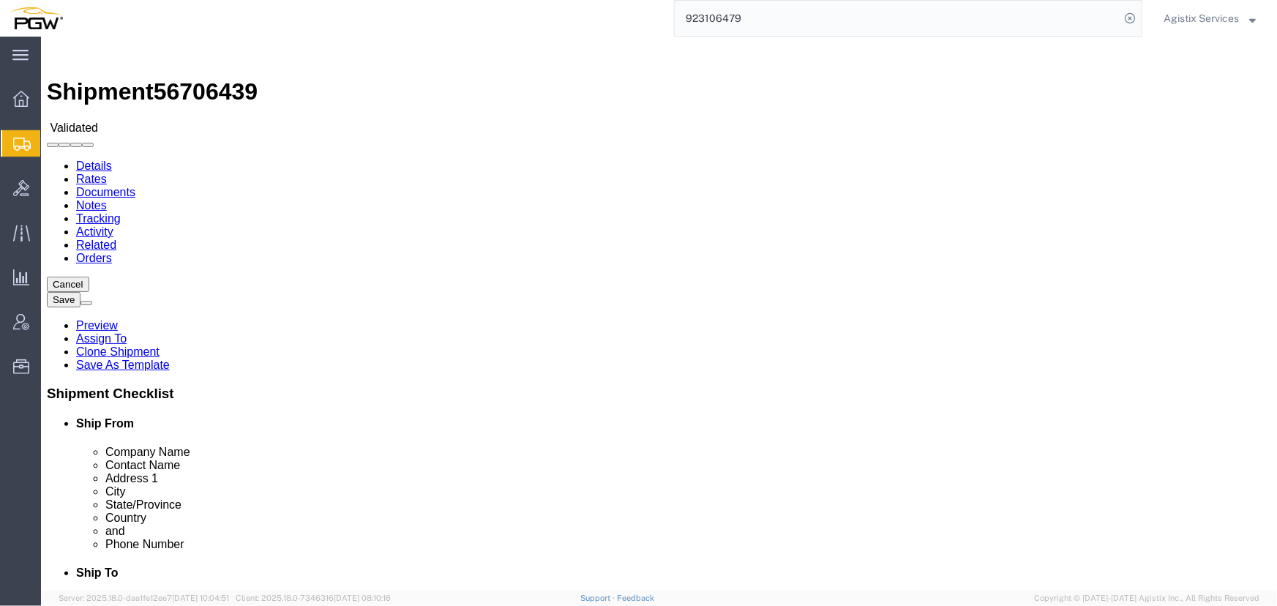
select select "28509"
select select "28521"
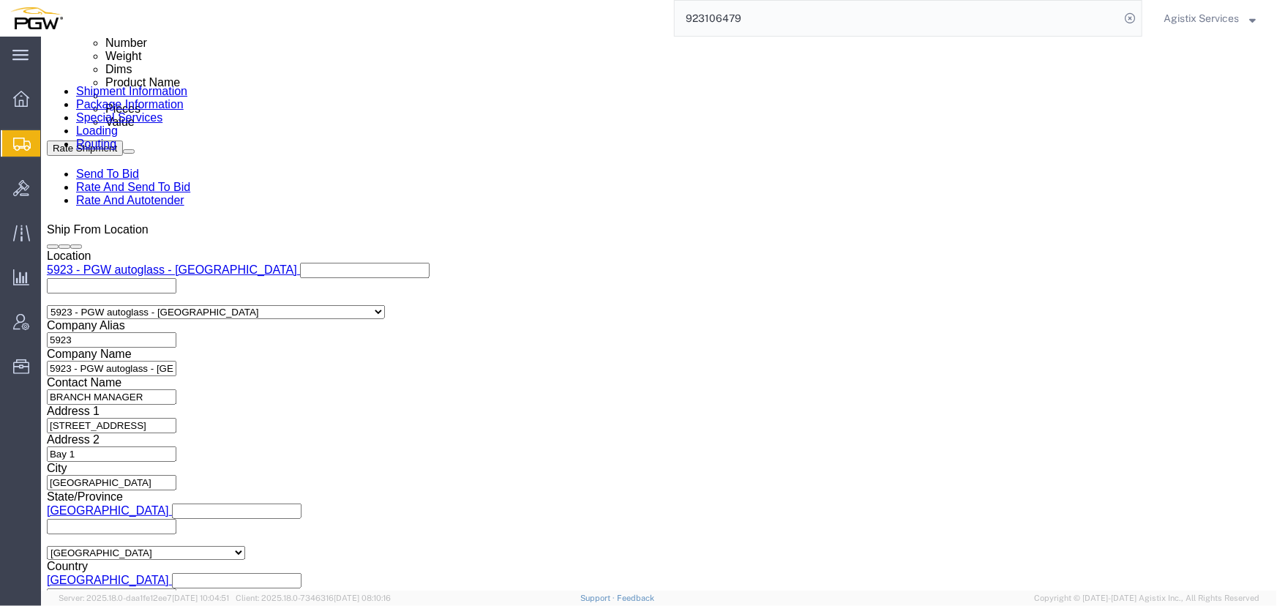
scroll to position [864, 0]
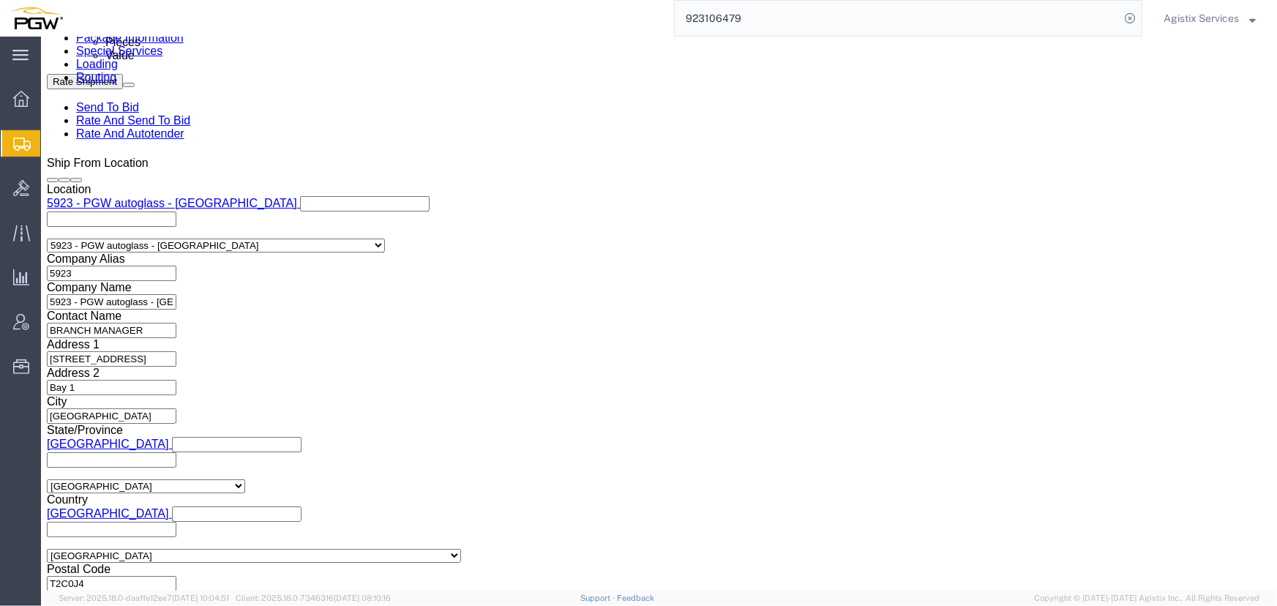
click select "Select Air Less than Truckload Multi-Leg Ocean Freight Rail Small Parcel Truckl…"
select select "LTL"
click select "Select Air Less than Truckload Multi-Leg Ocean Freight Rail Small Parcel Truckl…"
click button "Rate Shipment"
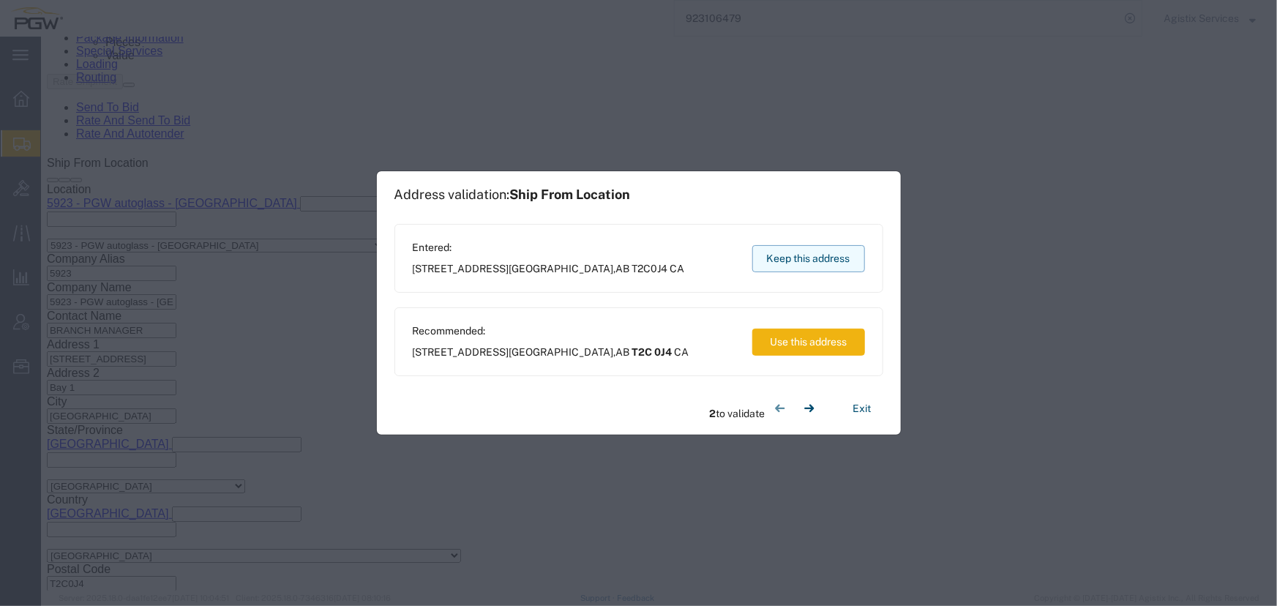
click at [783, 257] on button "Keep this address" at bounding box center [808, 258] width 113 height 27
click at [776, 256] on button "Keep this address" at bounding box center [808, 258] width 113 height 27
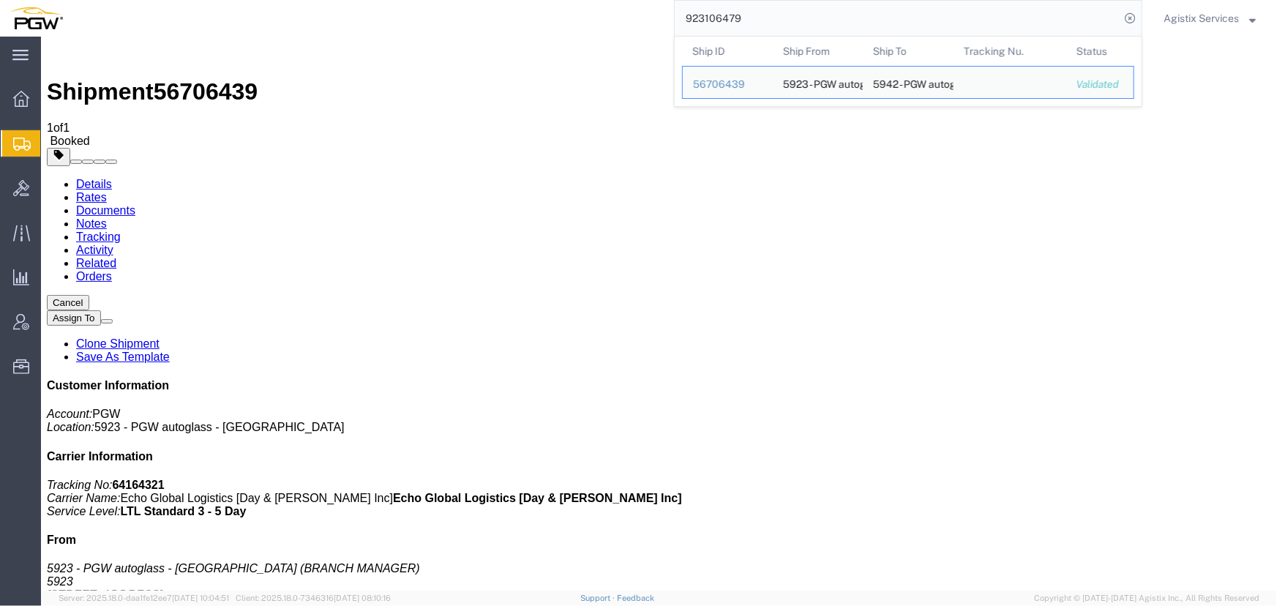
drag, startPoint x: 783, startPoint y: 15, endPoint x: 404, endPoint y: 15, distance: 378.9
click at [404, 15] on div "923106479 Ship ID Ship From Ship To Tracking Nu. Status Ship ID 56706439 Ship F…" at bounding box center [607, 18] width 1069 height 37
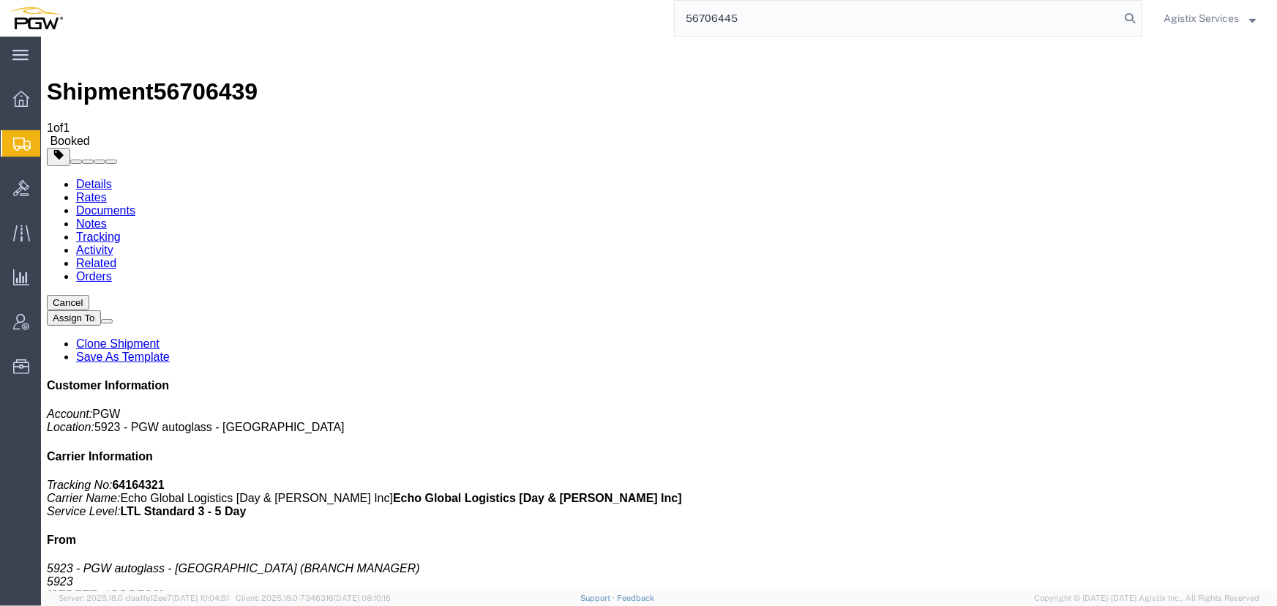
type input "56706445"
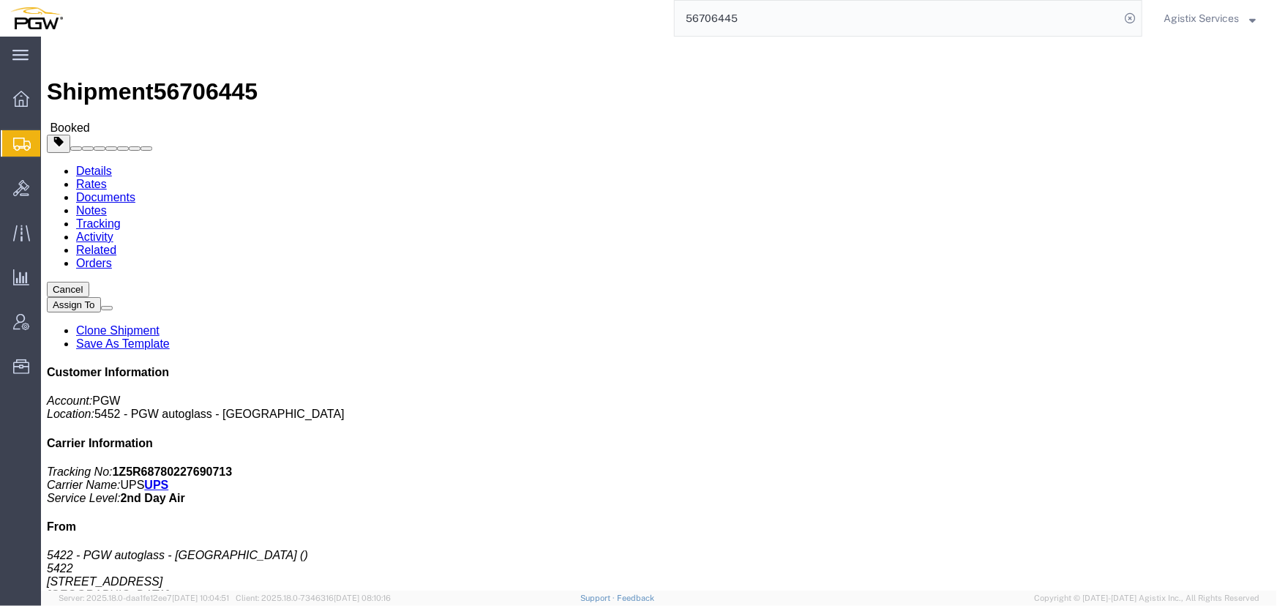
click span "button"
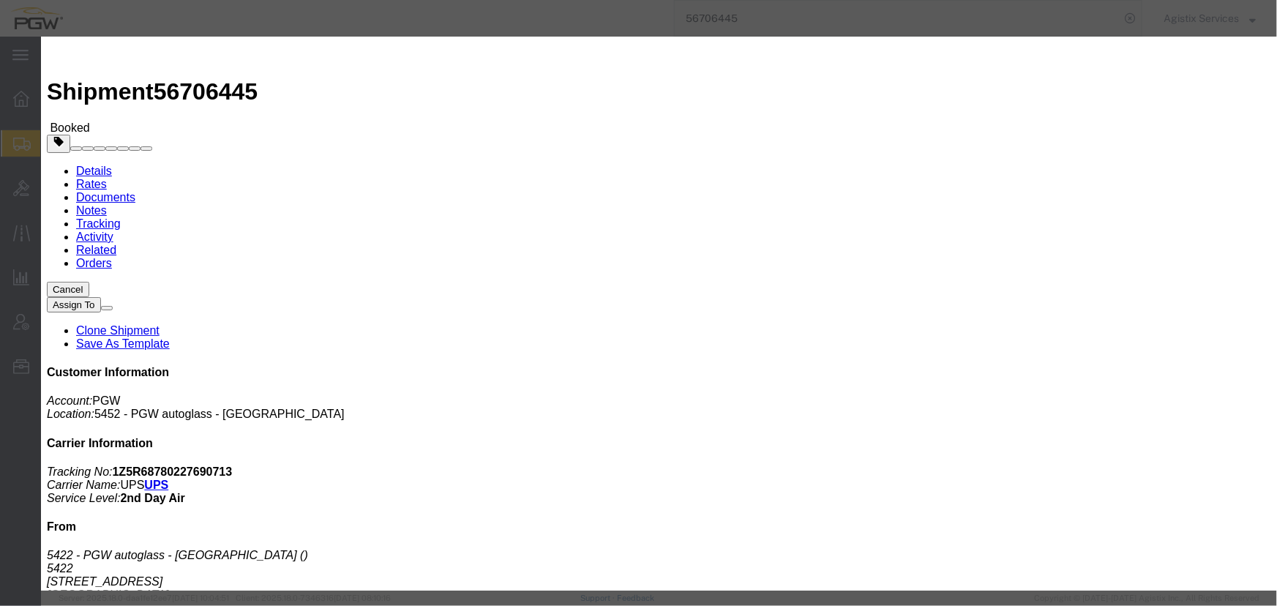
click div "Sep 03 2025 4:40 PM"
click input "4:40 PM"
type input "10:00 AM"
click button "Apply"
click div "Sep 04 2025 11:00 AM"
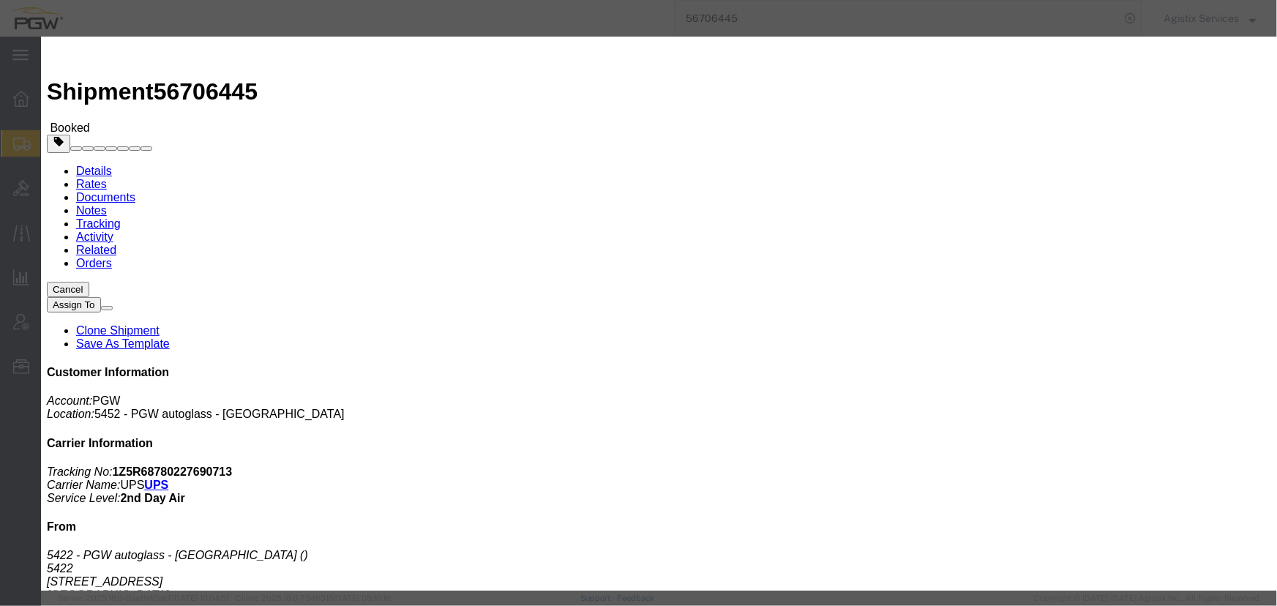
type input "2:00 PM"
click button "Apply"
click div "Sep 04 2025 3:00 PM"
click button "Apply"
click button "Save"
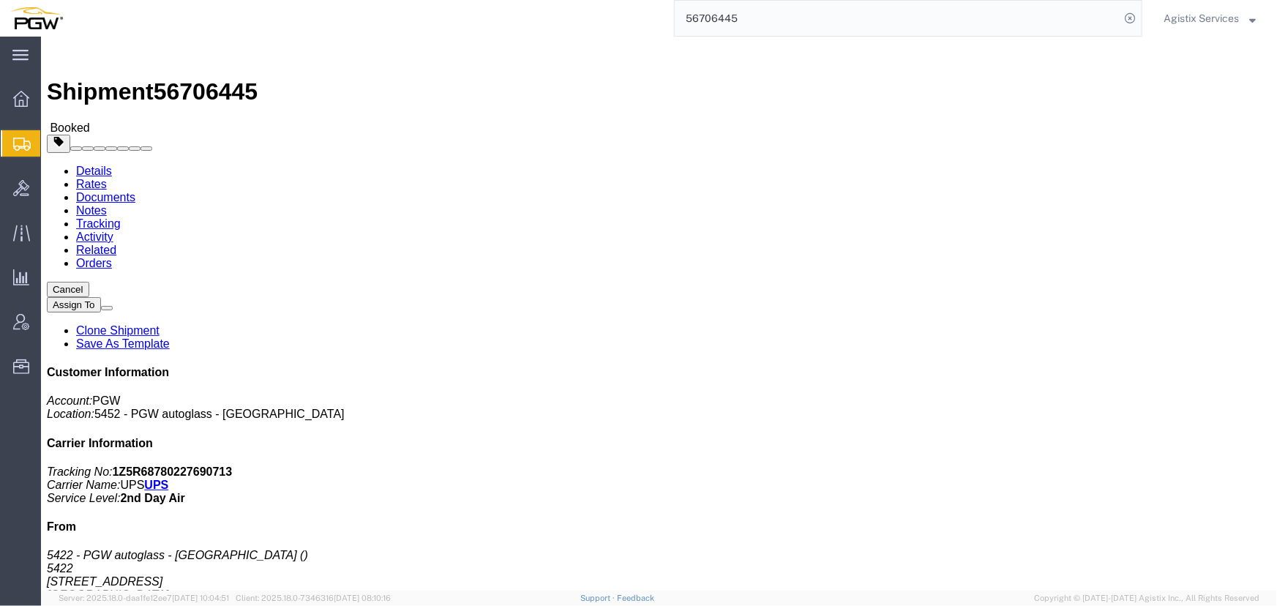
click button "Close"
click at [1207, 16] on span "Agistix Services" at bounding box center [1200, 18] width 75 height 16
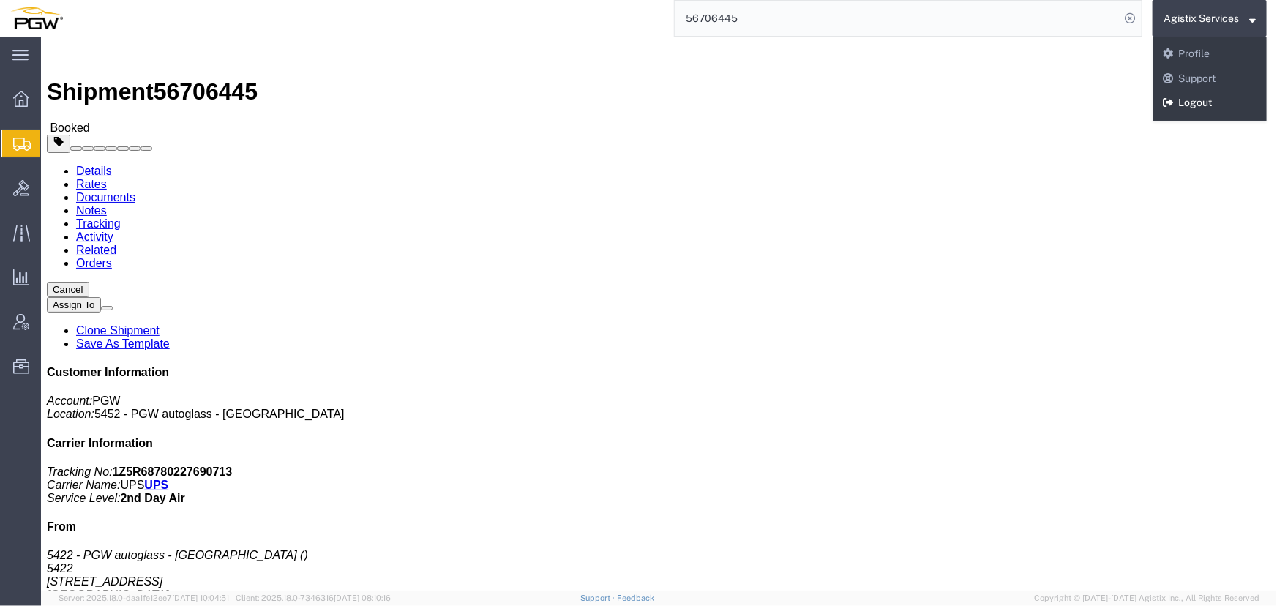
click at [1200, 95] on link "Logout" at bounding box center [1209, 103] width 114 height 25
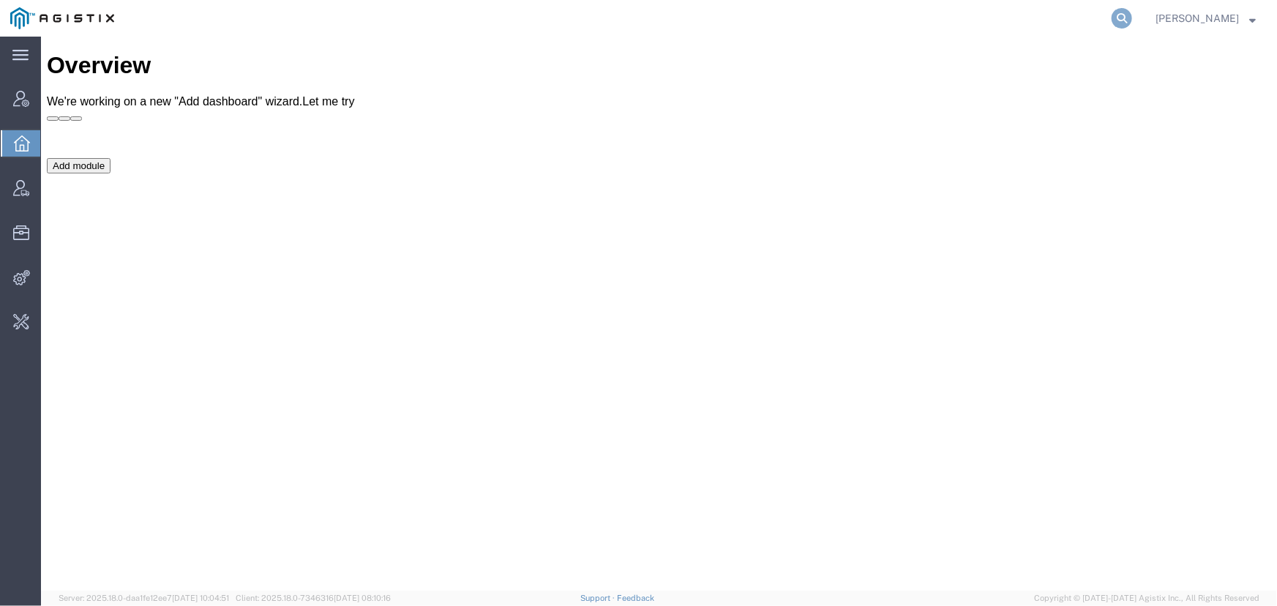
click at [1124, 18] on icon at bounding box center [1121, 18] width 20 height 20
type input "offline@syneos"
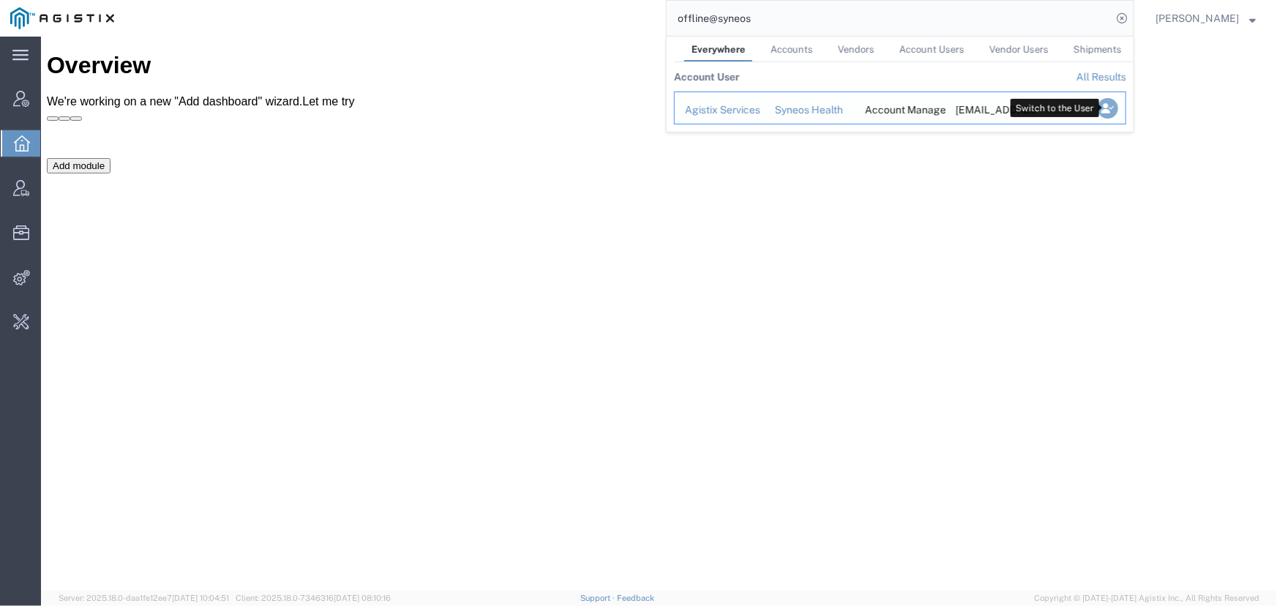
click at [1105, 108] on icon "Search Results" at bounding box center [1107, 108] width 20 height 20
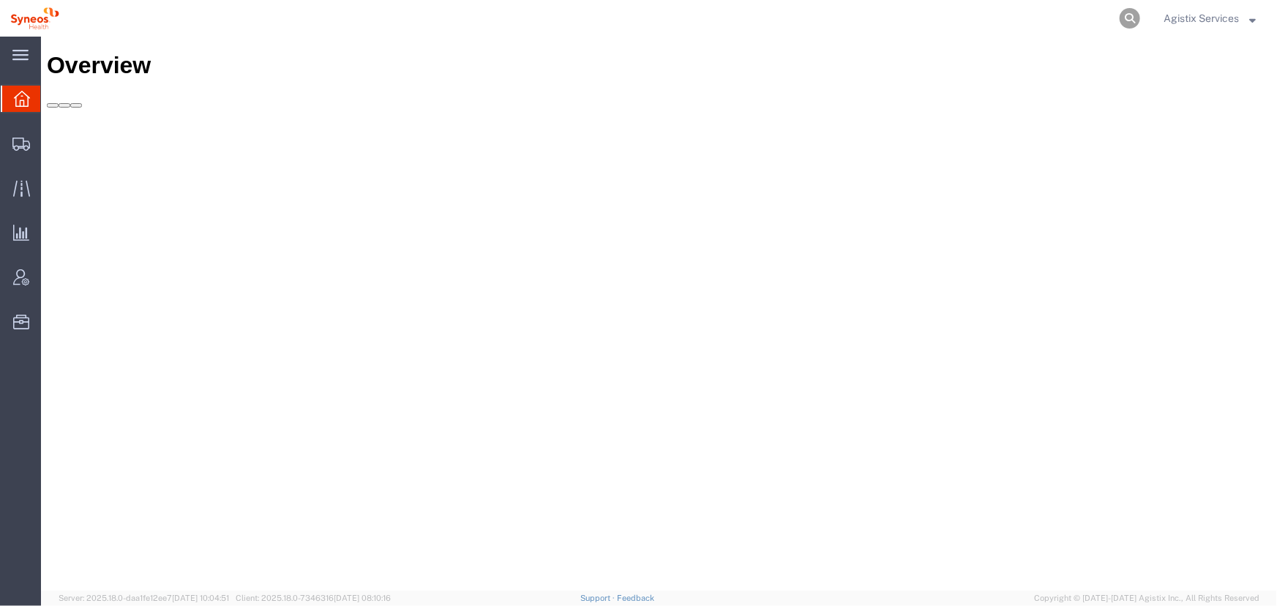
click at [1122, 18] on icon at bounding box center [1129, 18] width 20 height 20
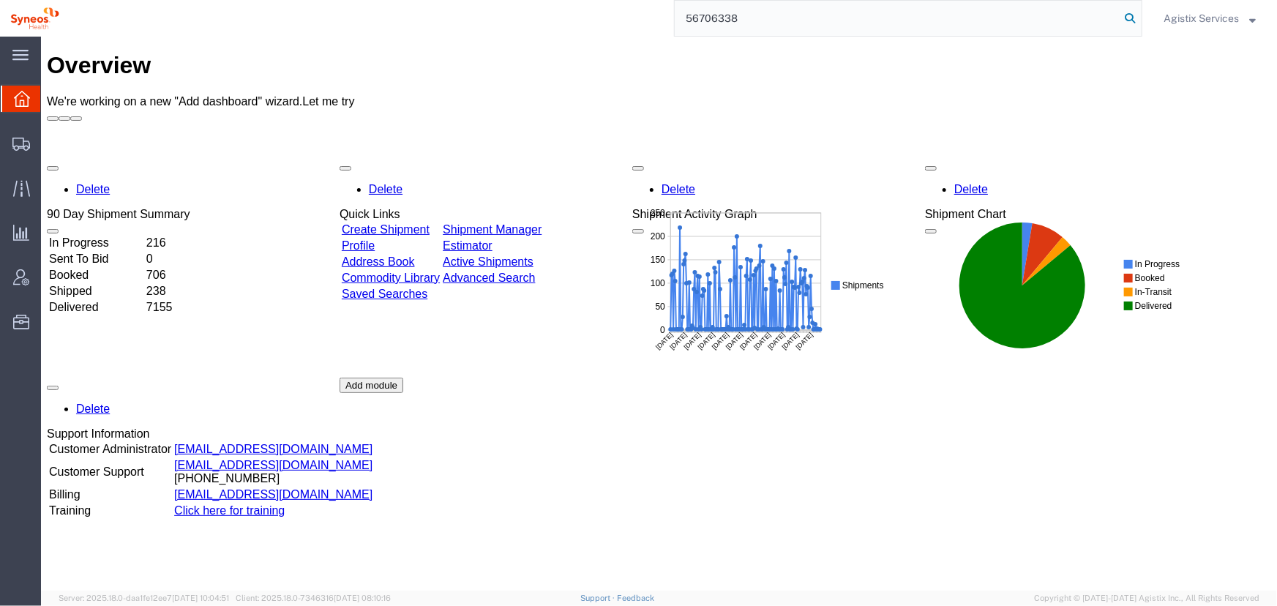
type input "56706338"
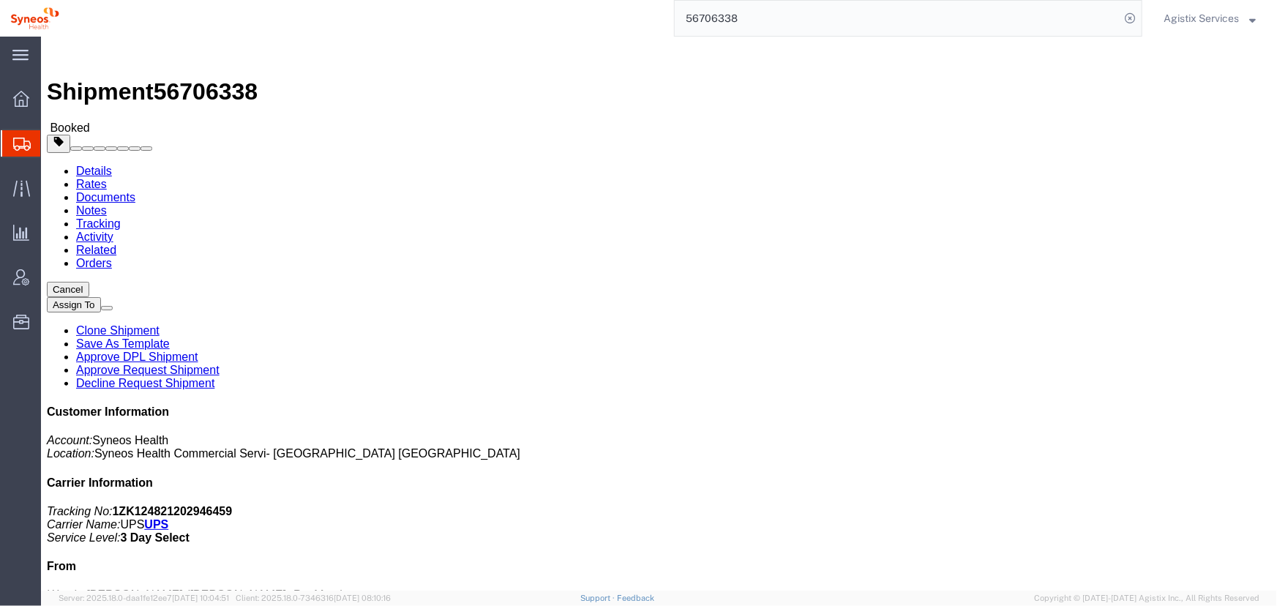
click link "Schedule pickup request"
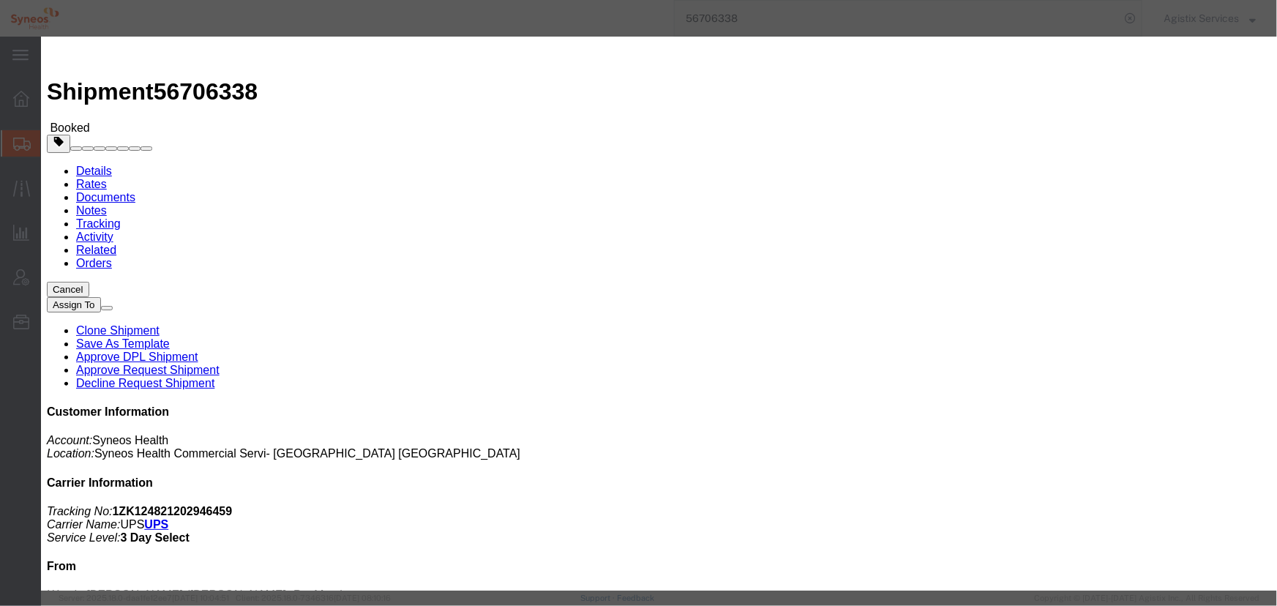
click icon "button"
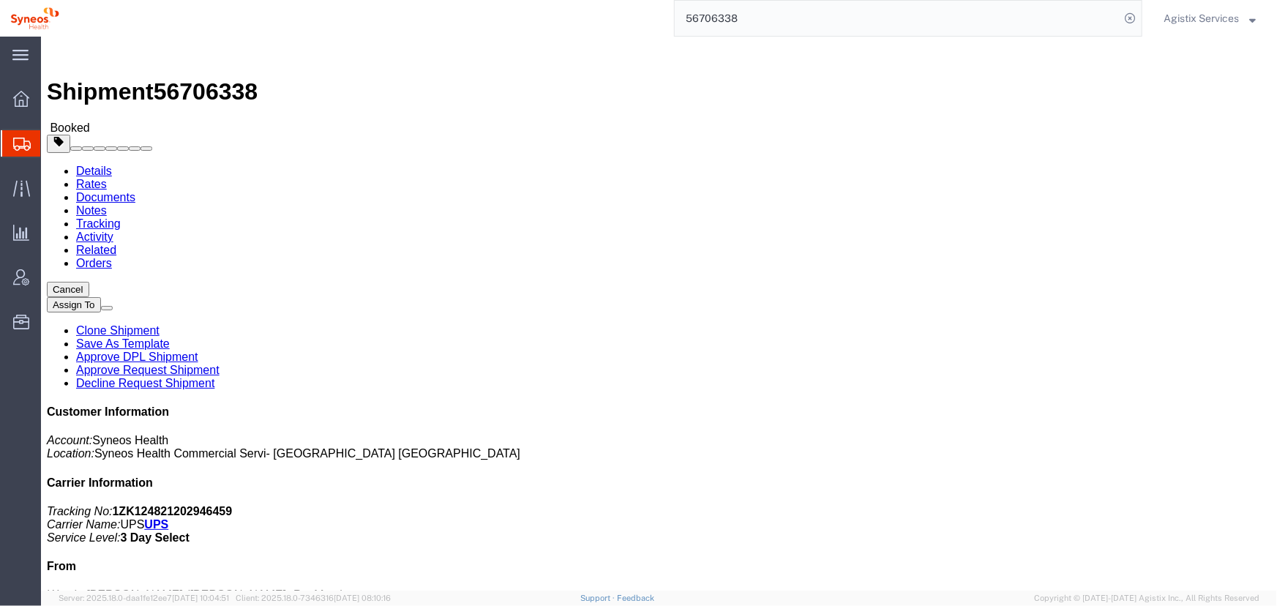
click address "Westin [PERSON_NAME] ([PERSON_NAME]- RevMed Interviews) [STREET_ADDRESS] 732537…"
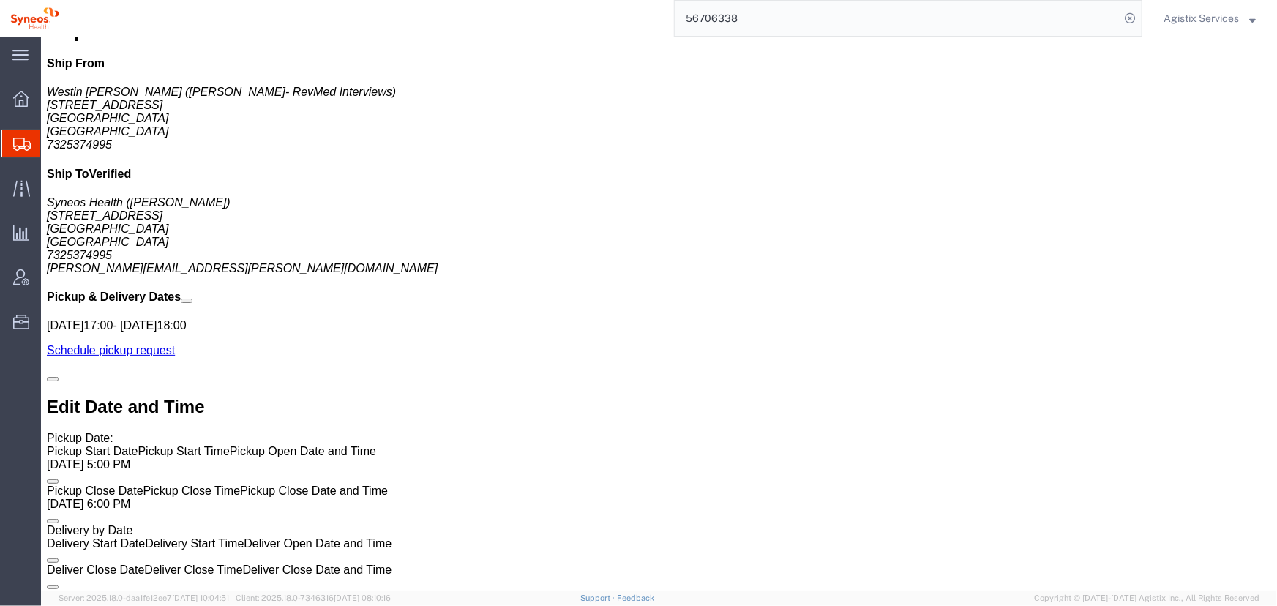
scroll to position [931, 0]
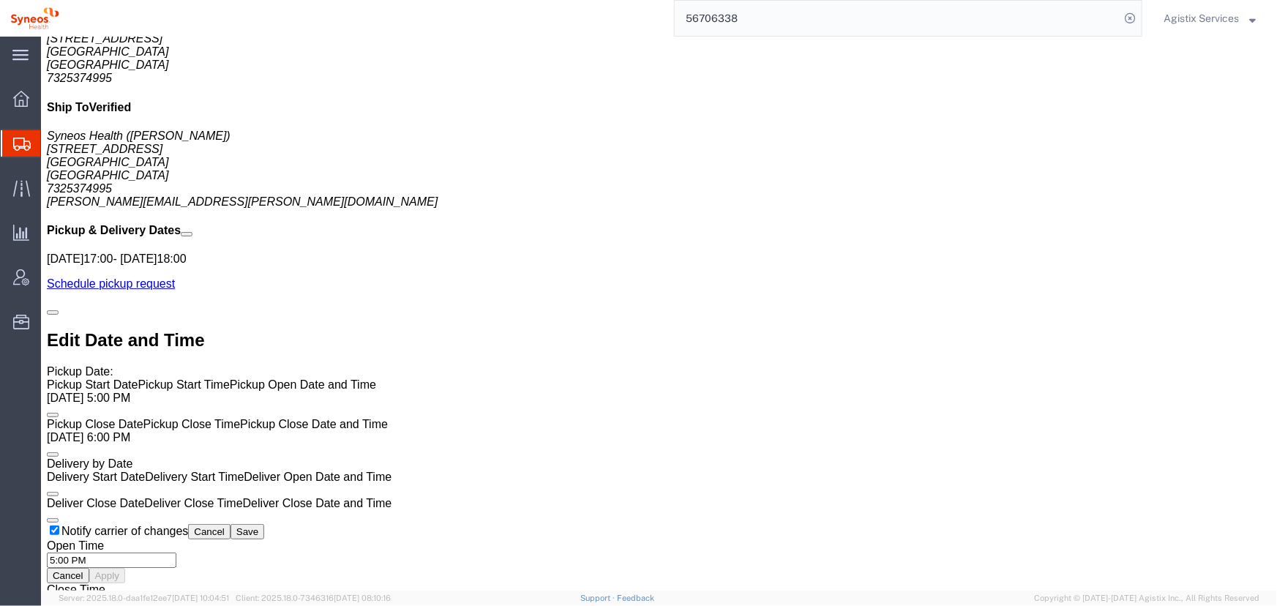
click link "Edit"
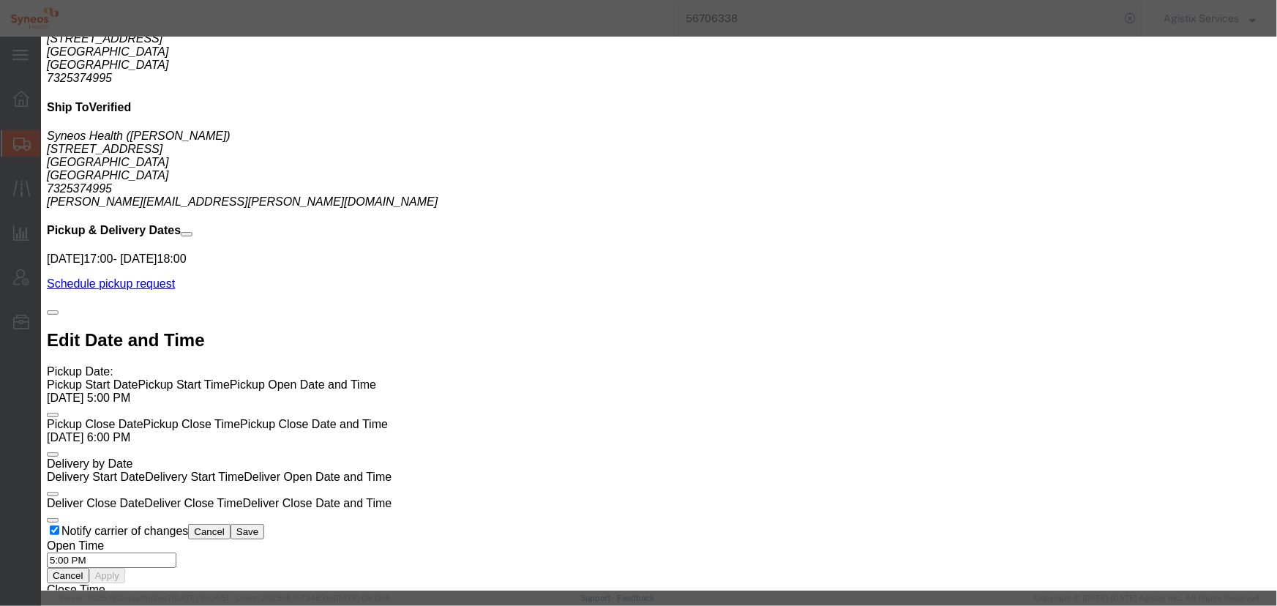
select select
click icon "button"
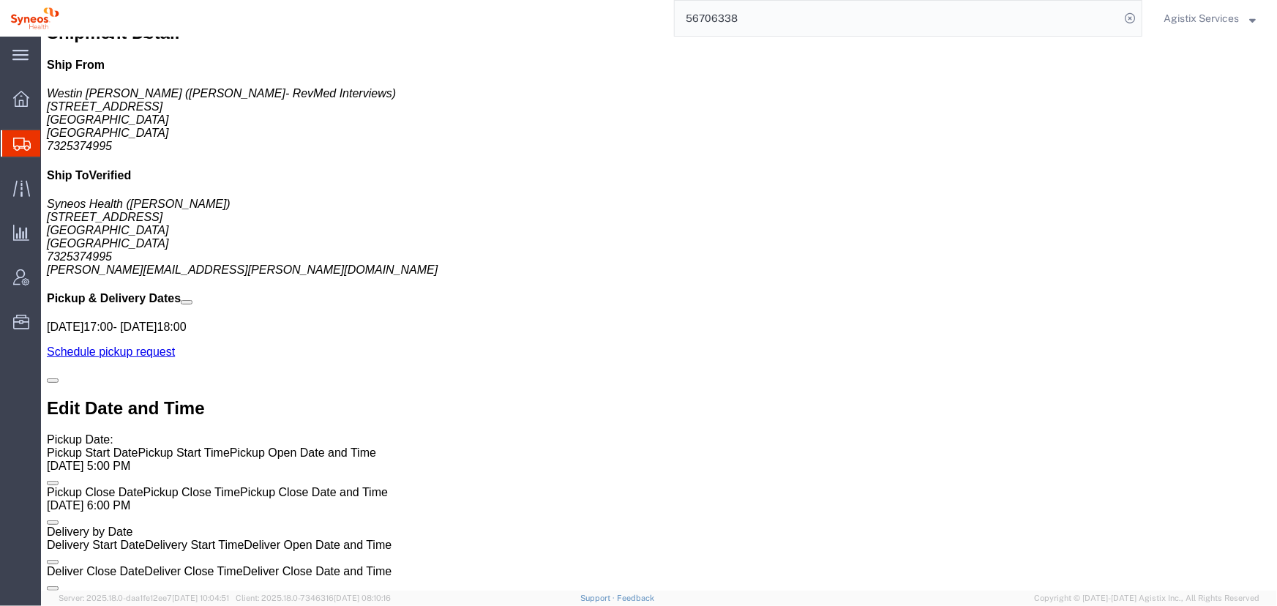
scroll to position [732, 0]
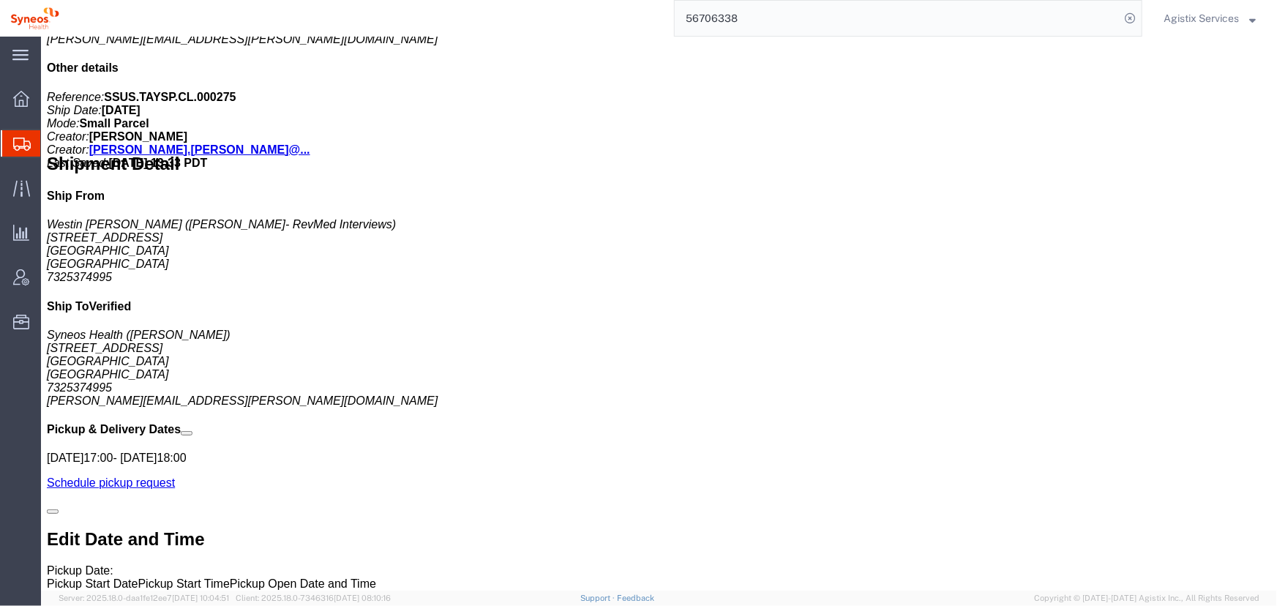
click link "Edit"
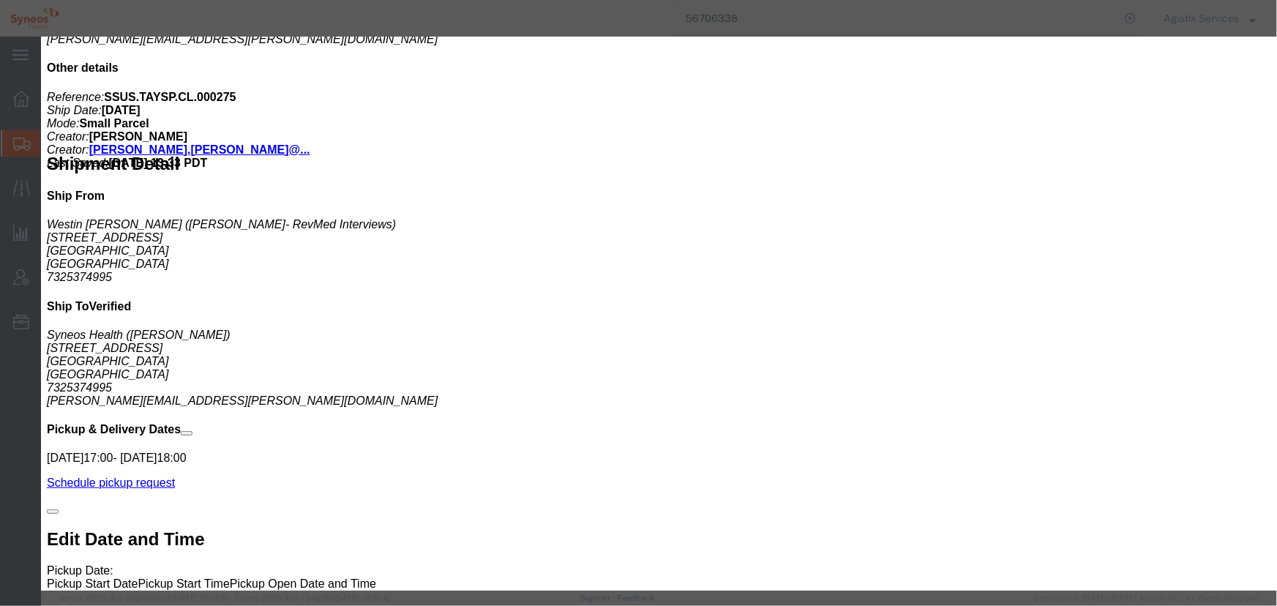
drag, startPoint x: 655, startPoint y: 164, endPoint x: 764, endPoint y: 161, distance: 108.3
click input "[PERSON_NAME]- RevMed Interviews"
type input "[PERSON_NAME]- RevMed"
click button "Save"
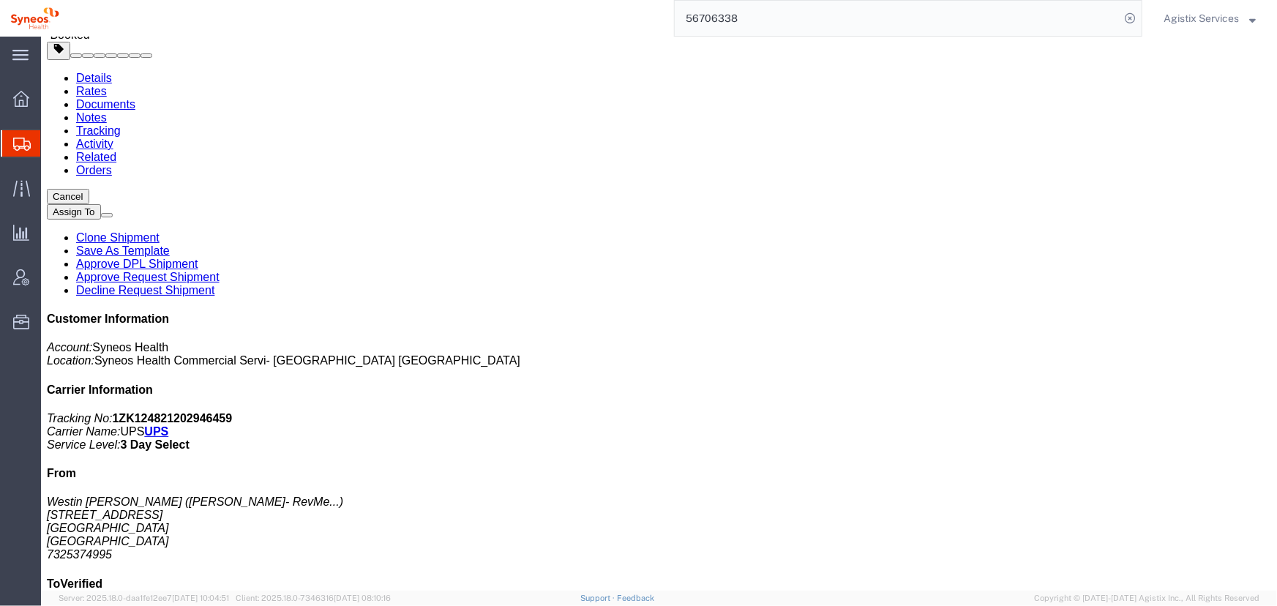
scroll to position [0, 0]
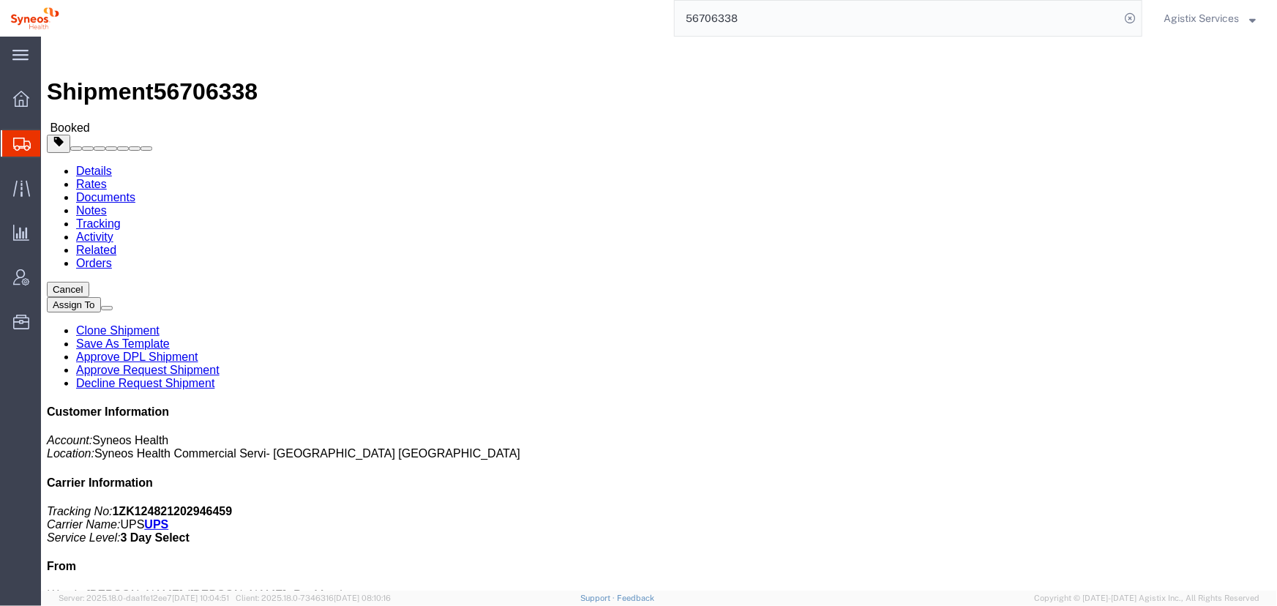
click link "Orders"
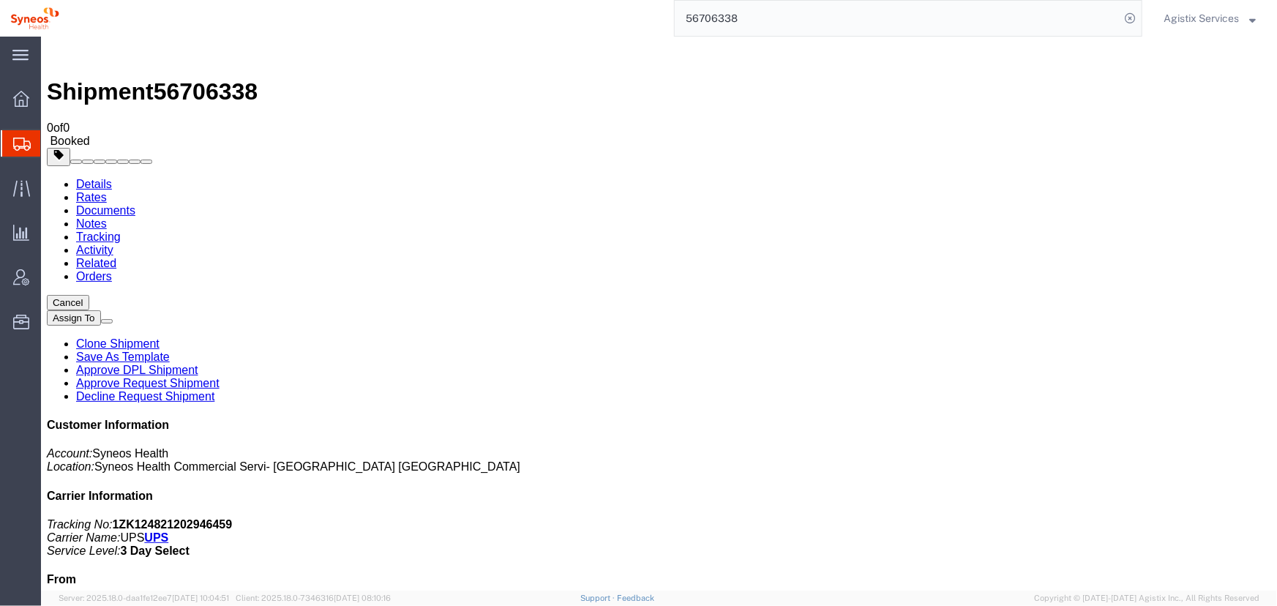
click at [90, 177] on link "Details" at bounding box center [93, 183] width 36 height 12
click link "Schedule pickup request"
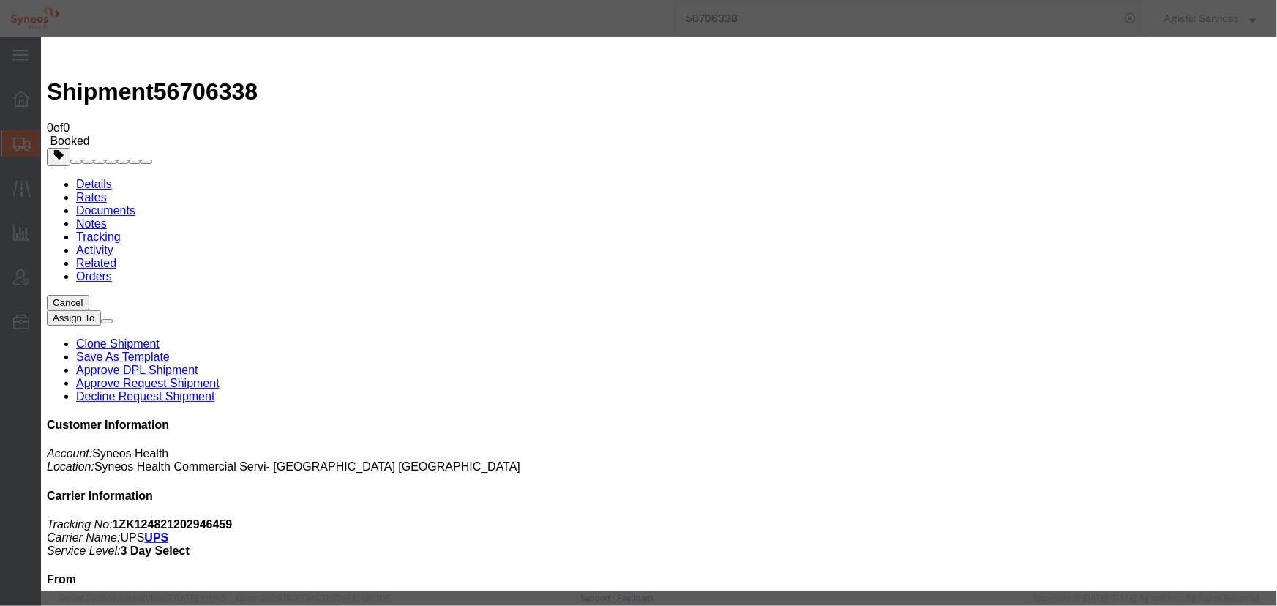
click button "Close"
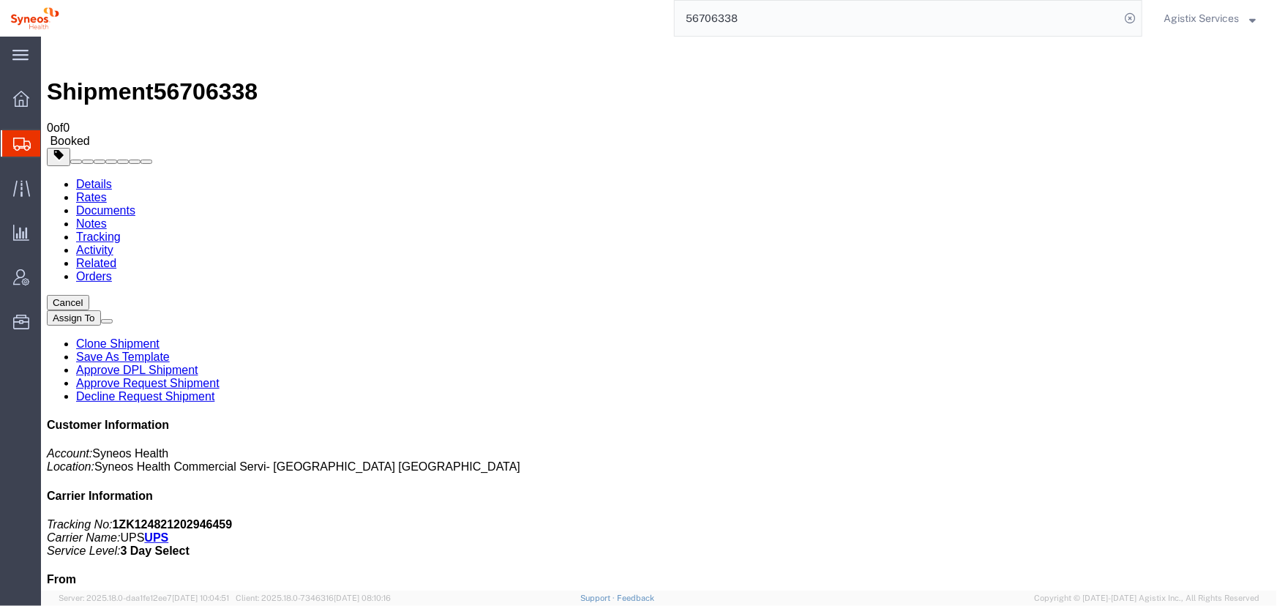
click button "button"
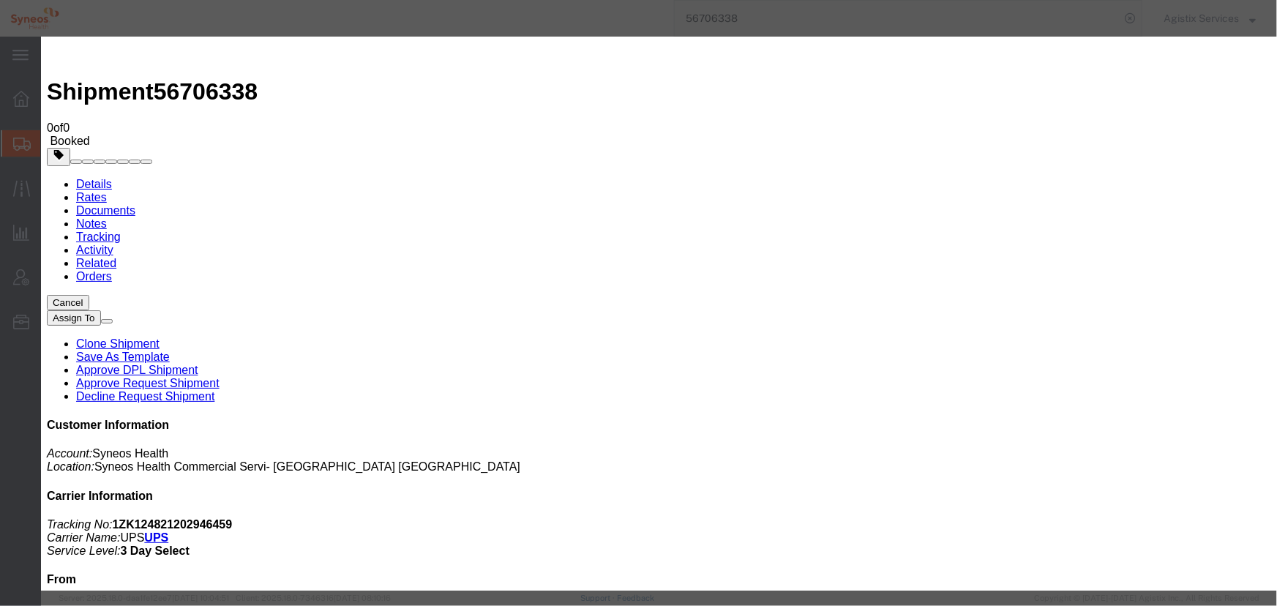
click div "[DATE] 5:00 PM"
type input "10:00 AM"
click button "Apply"
click div "[DATE] 6:00 PM"
type input "2:00 PM"
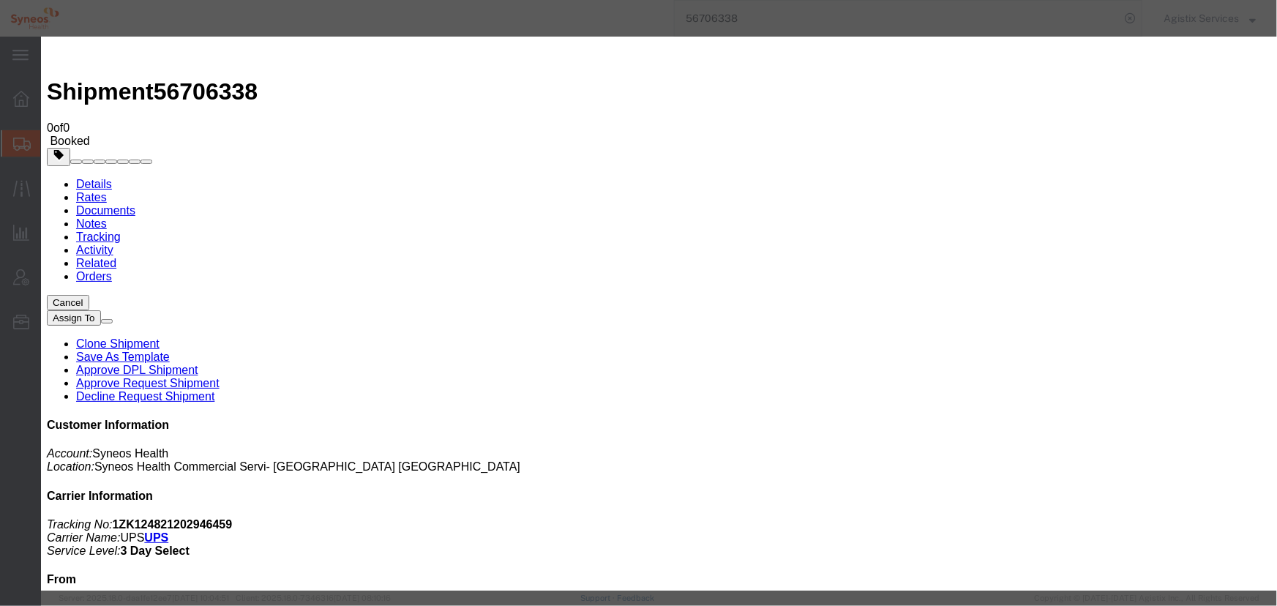
click button "Apply"
click button "Save"
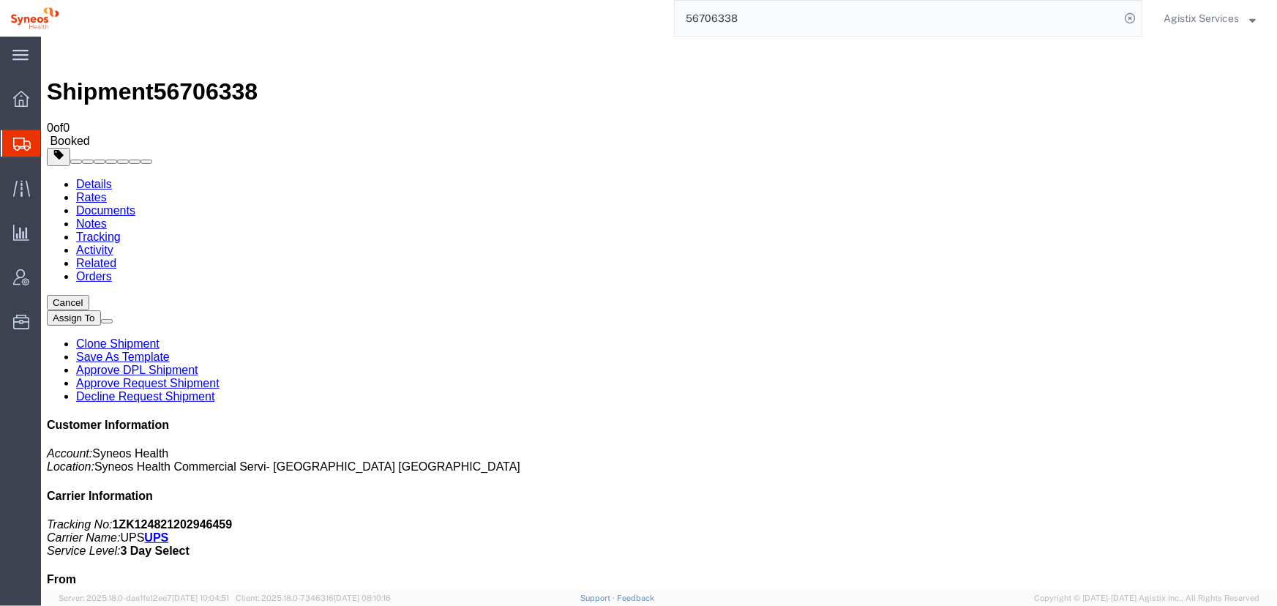
drag, startPoint x: 820, startPoint y: 127, endPoint x: 784, endPoint y: 132, distance: 36.2
click button "Close"
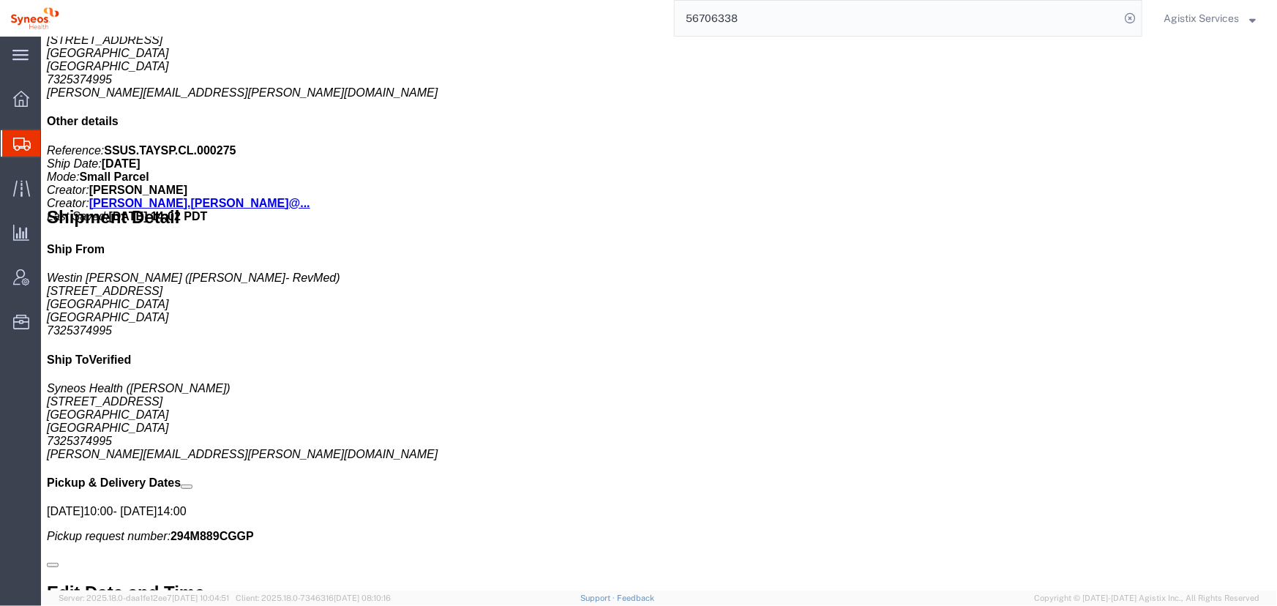
scroll to position [732, 0]
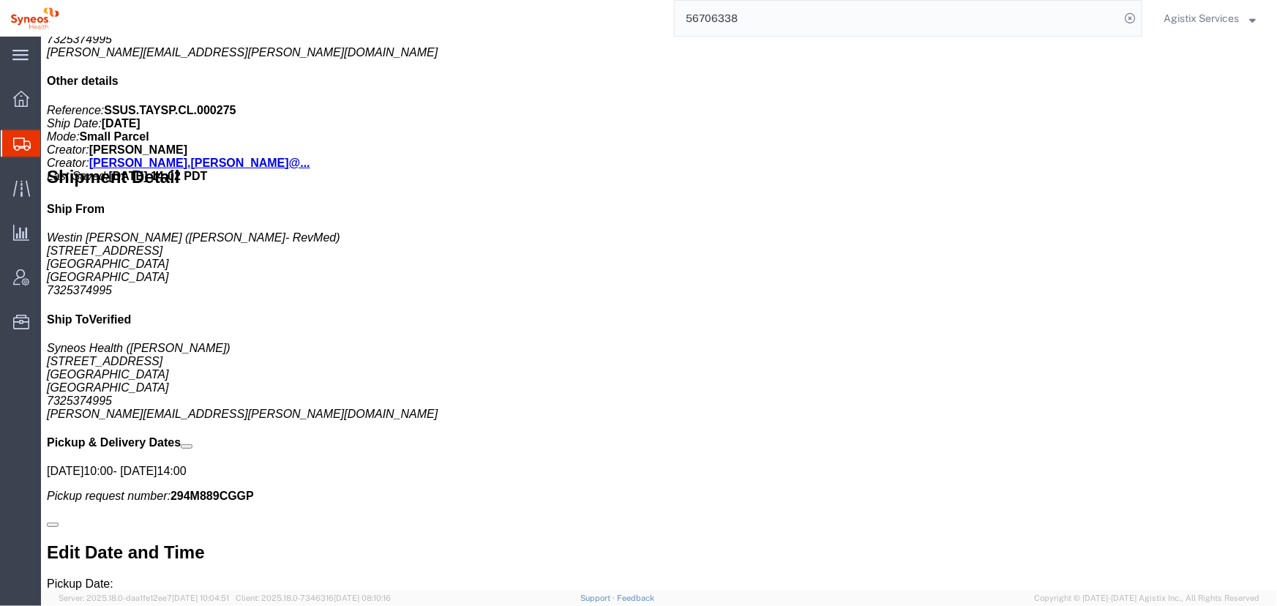
drag, startPoint x: 484, startPoint y: 247, endPoint x: 661, endPoint y: 255, distance: 176.5
click div "Requester Info Account Number: ([PERSON_NAME]) 7325374995 [PERSON_NAME][EMAIL_A…"
copy address "[PERSON_NAME][EMAIL_ADDRESS][PERSON_NAME][DOMAIN_NAME]"
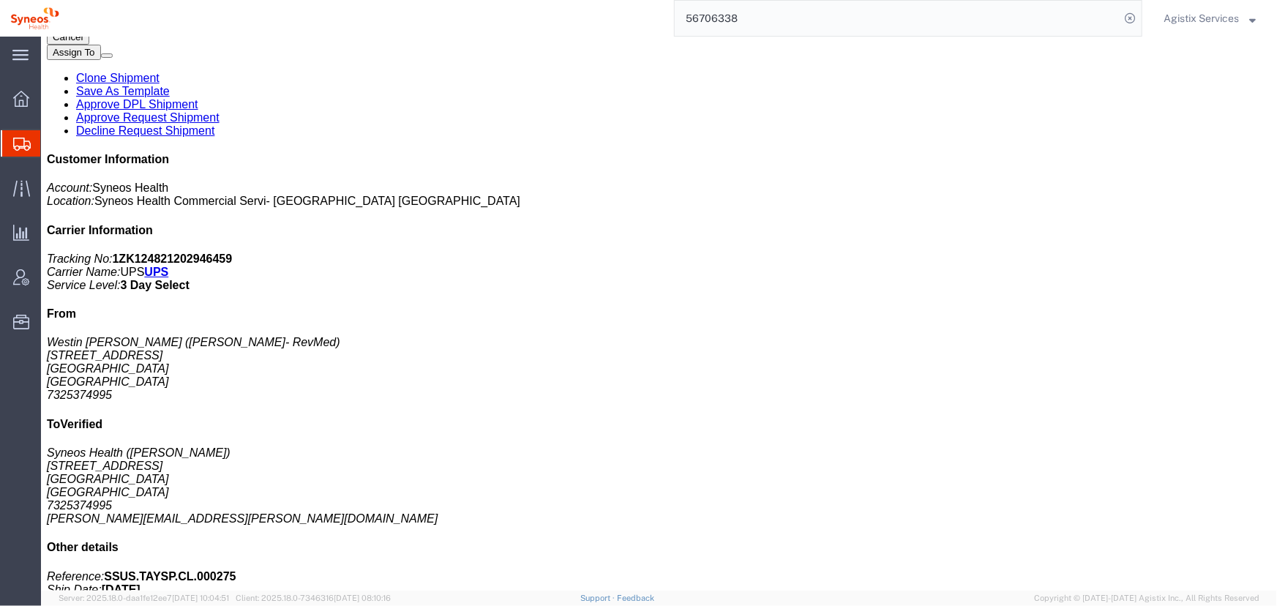
scroll to position [0, 0]
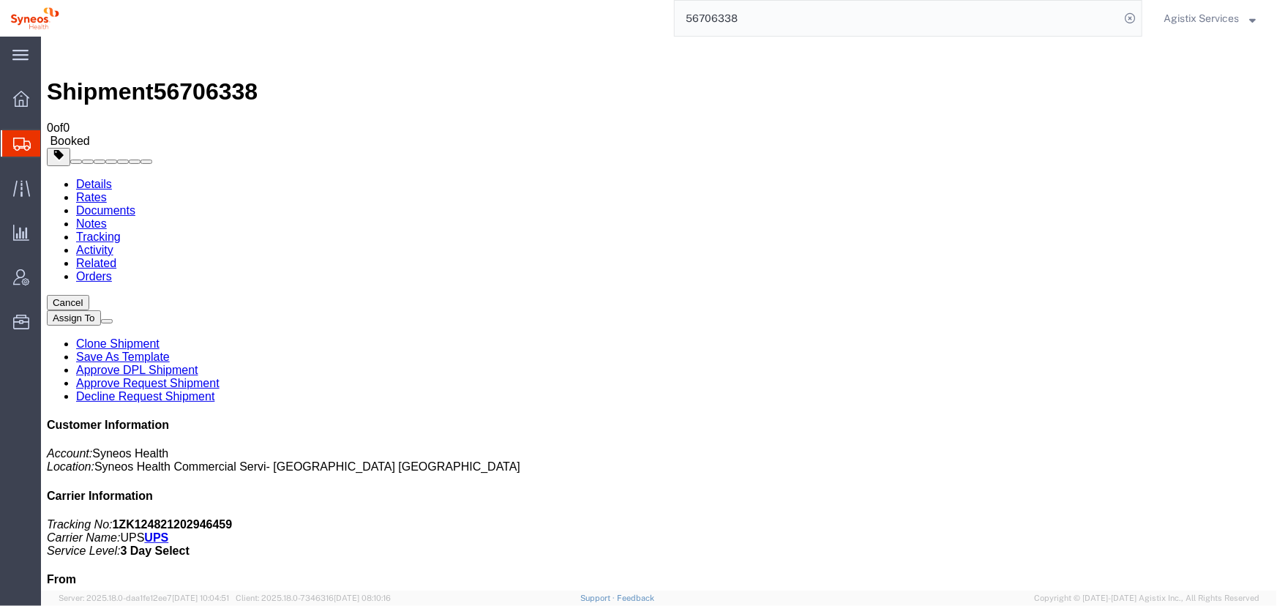
drag, startPoint x: 598, startPoint y: 176, endPoint x: 639, endPoint y: 176, distance: 41.0
click b "294M889CGGP"
drag, startPoint x: 596, startPoint y: 181, endPoint x: 671, endPoint y: 182, distance: 74.6
click p "Pickup request number: 294M889CGGP"
copy b "294M889CGGP"
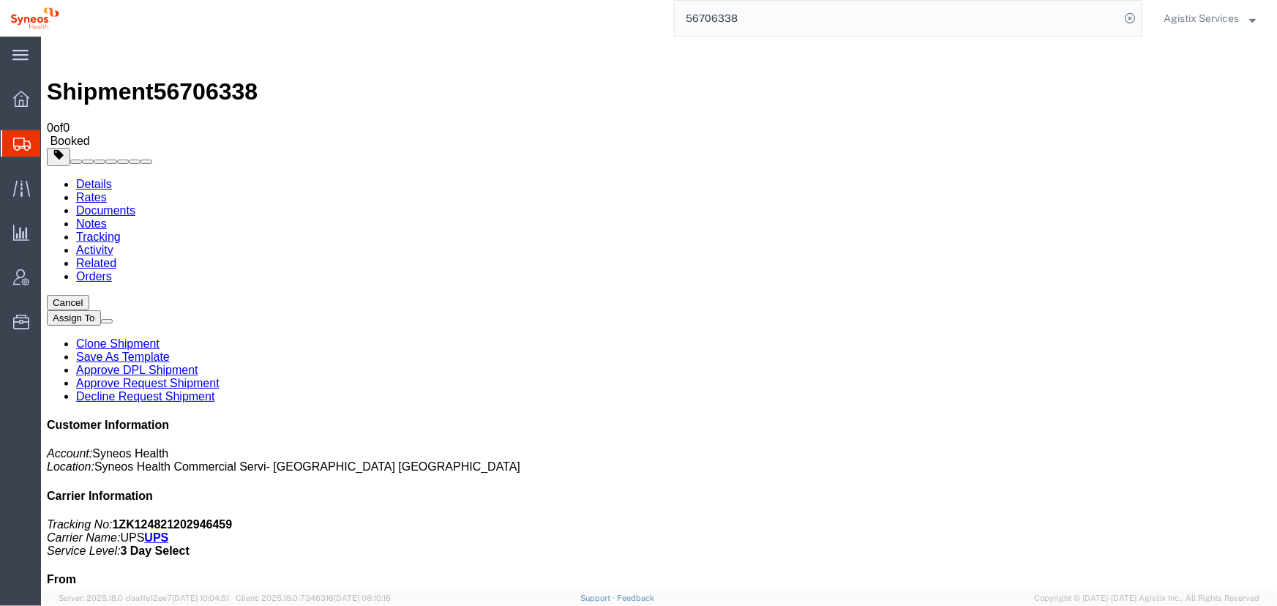
click at [1184, 21] on span "Agistix Services" at bounding box center [1200, 18] width 75 height 16
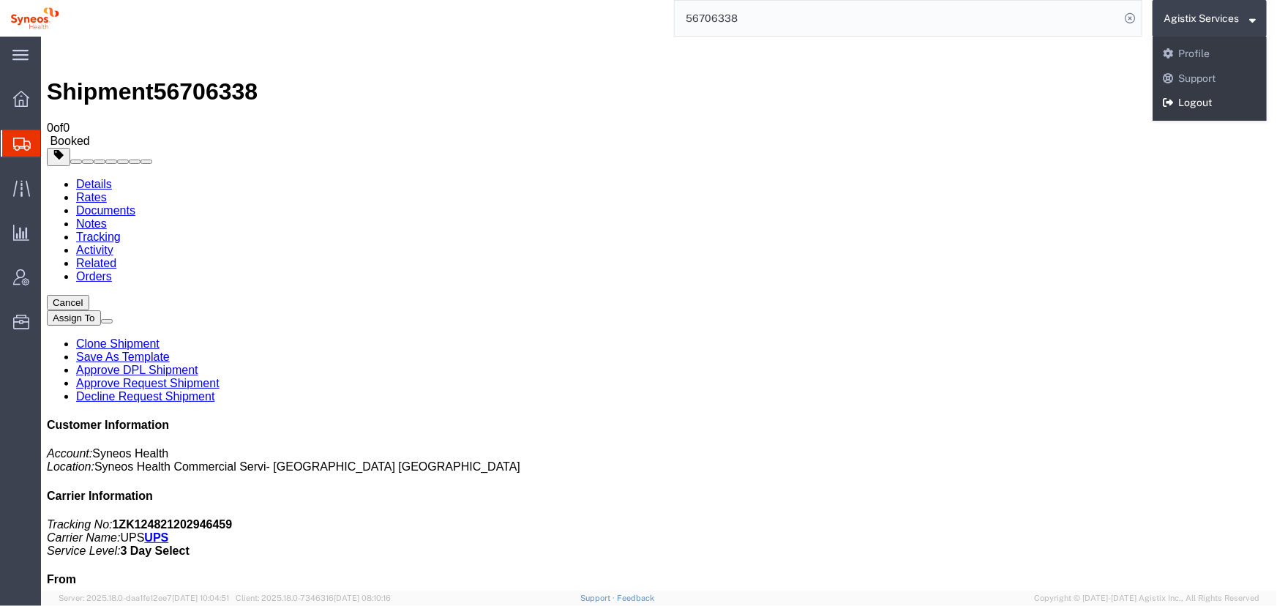
click at [1183, 103] on link "Logout" at bounding box center [1209, 103] width 114 height 25
